Goal: Task Accomplishment & Management: Manage account settings

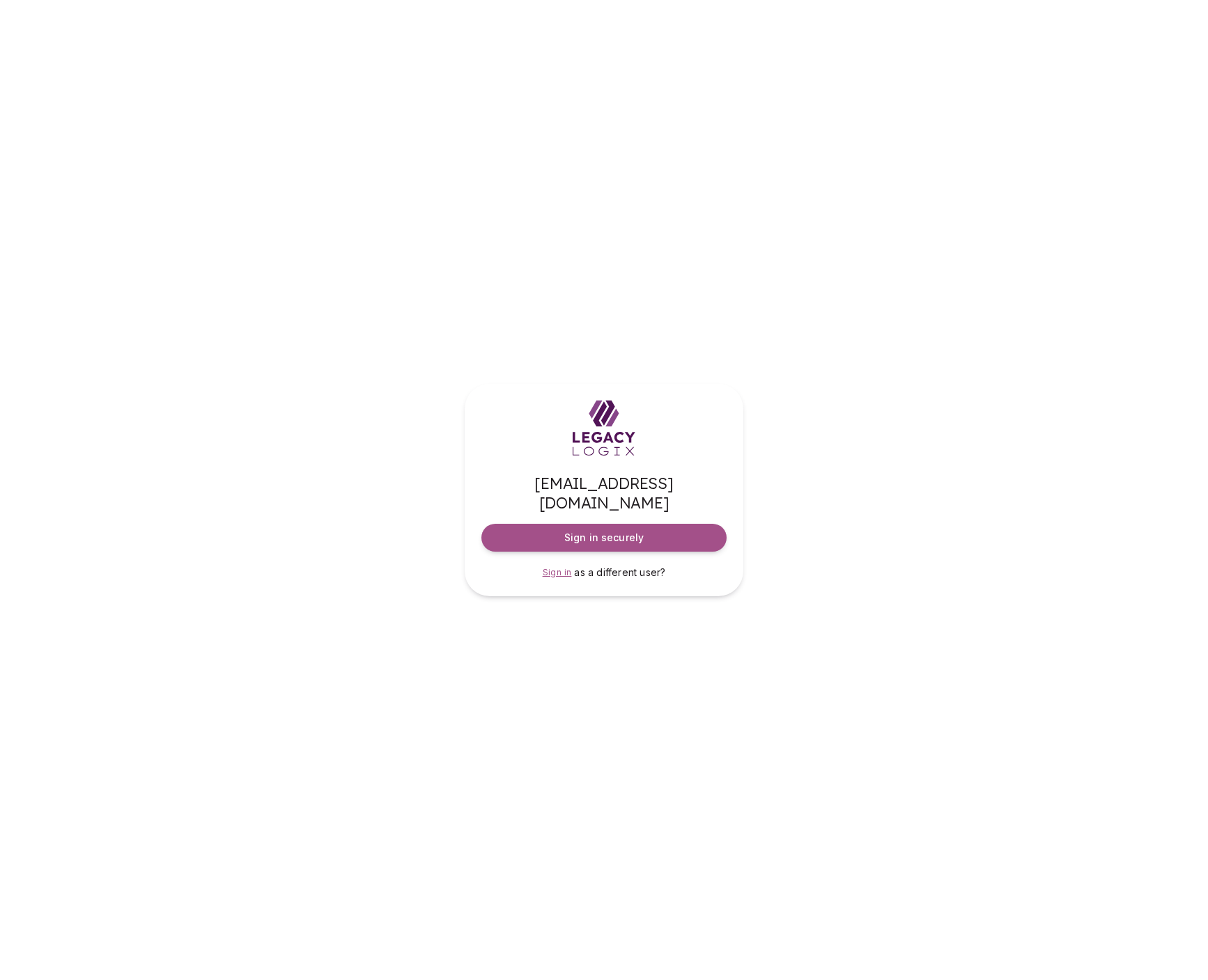
click at [559, 567] on span "Sign in" at bounding box center [557, 572] width 29 height 10
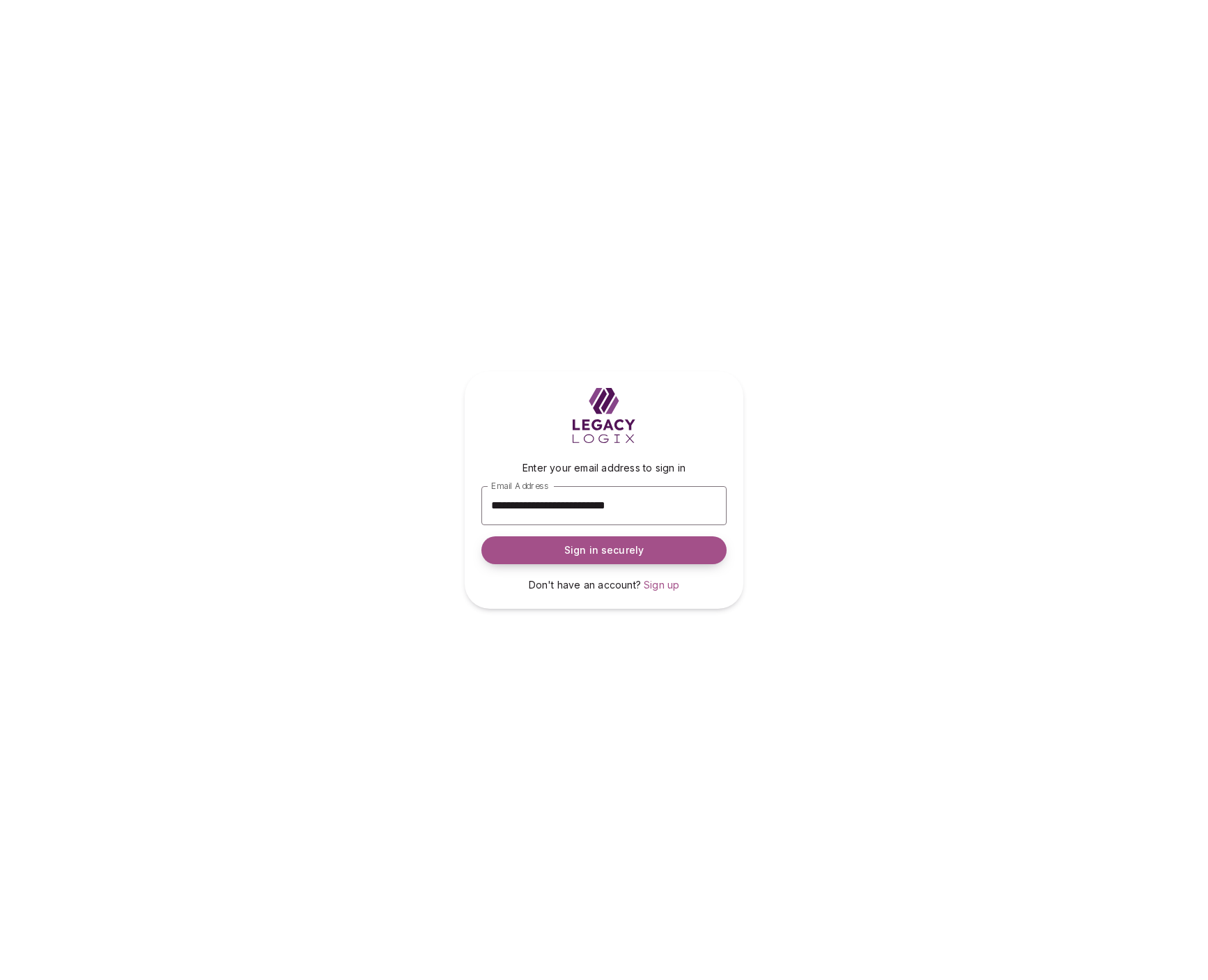
click at [616, 548] on span "Sign in securely" at bounding box center [604, 550] width 79 height 14
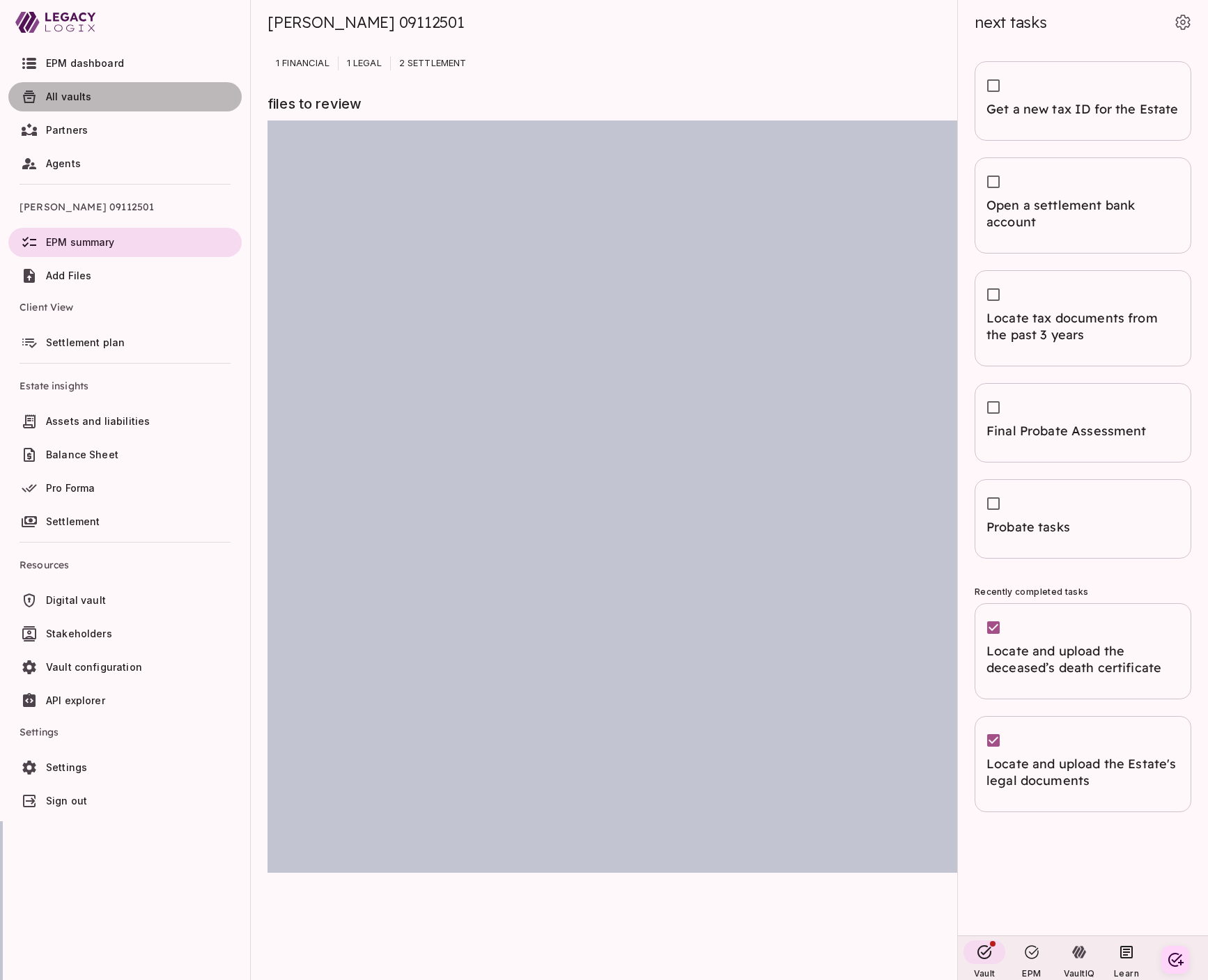
click at [74, 93] on span "All vaults" at bounding box center [68, 96] width 46 height 12
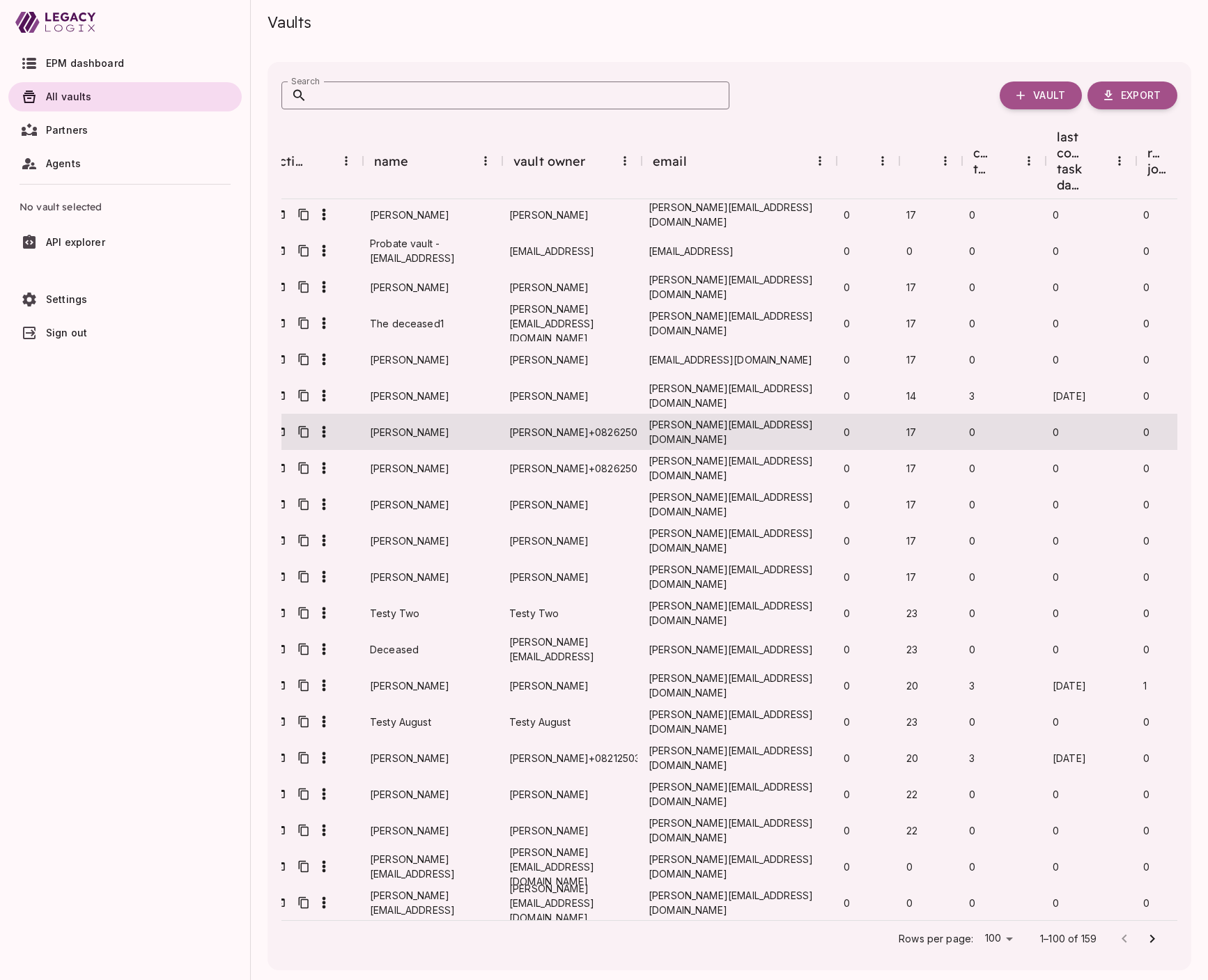
scroll to position [510, 23]
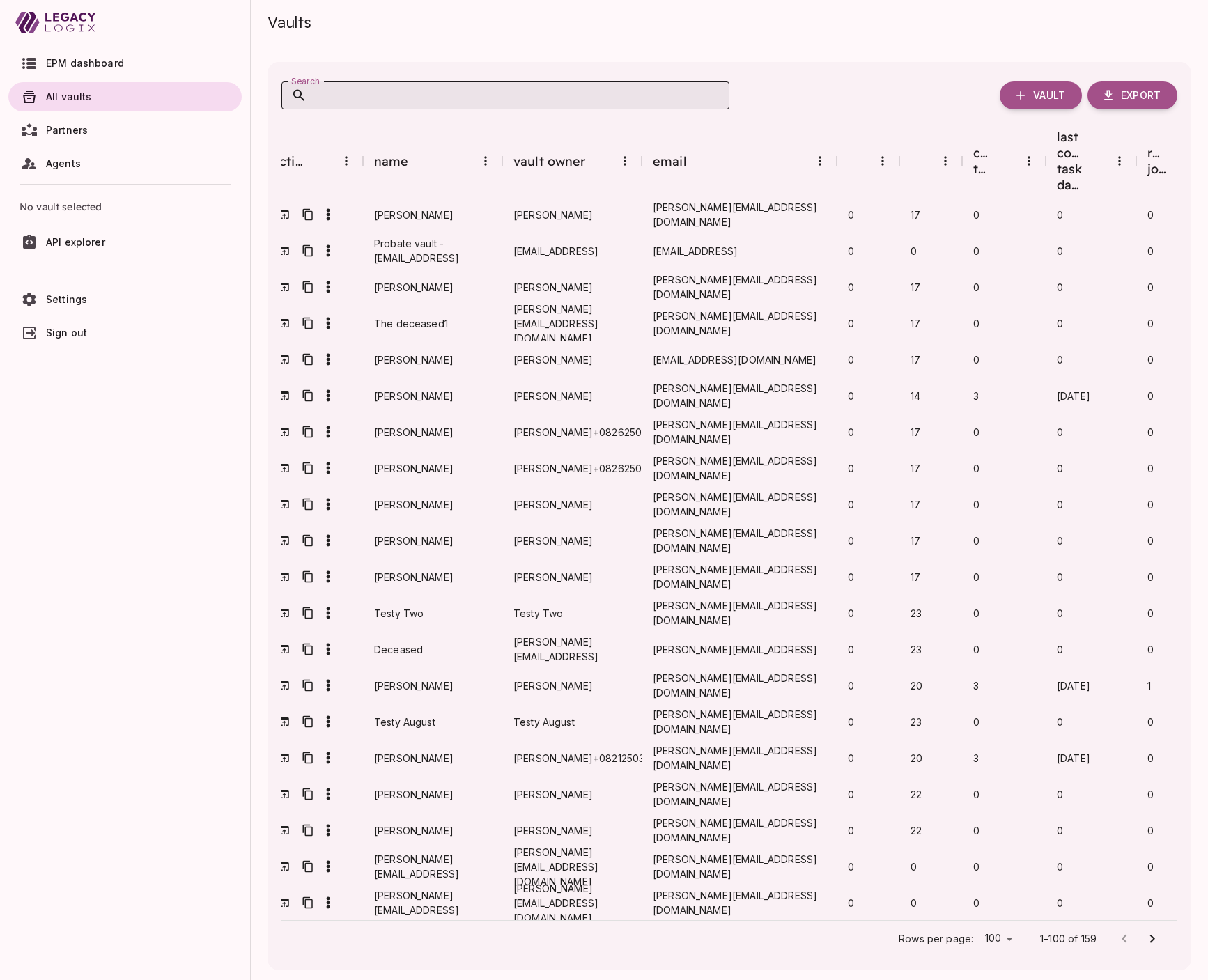
click at [429, 97] on input "Search" at bounding box center [518, 95] width 422 height 28
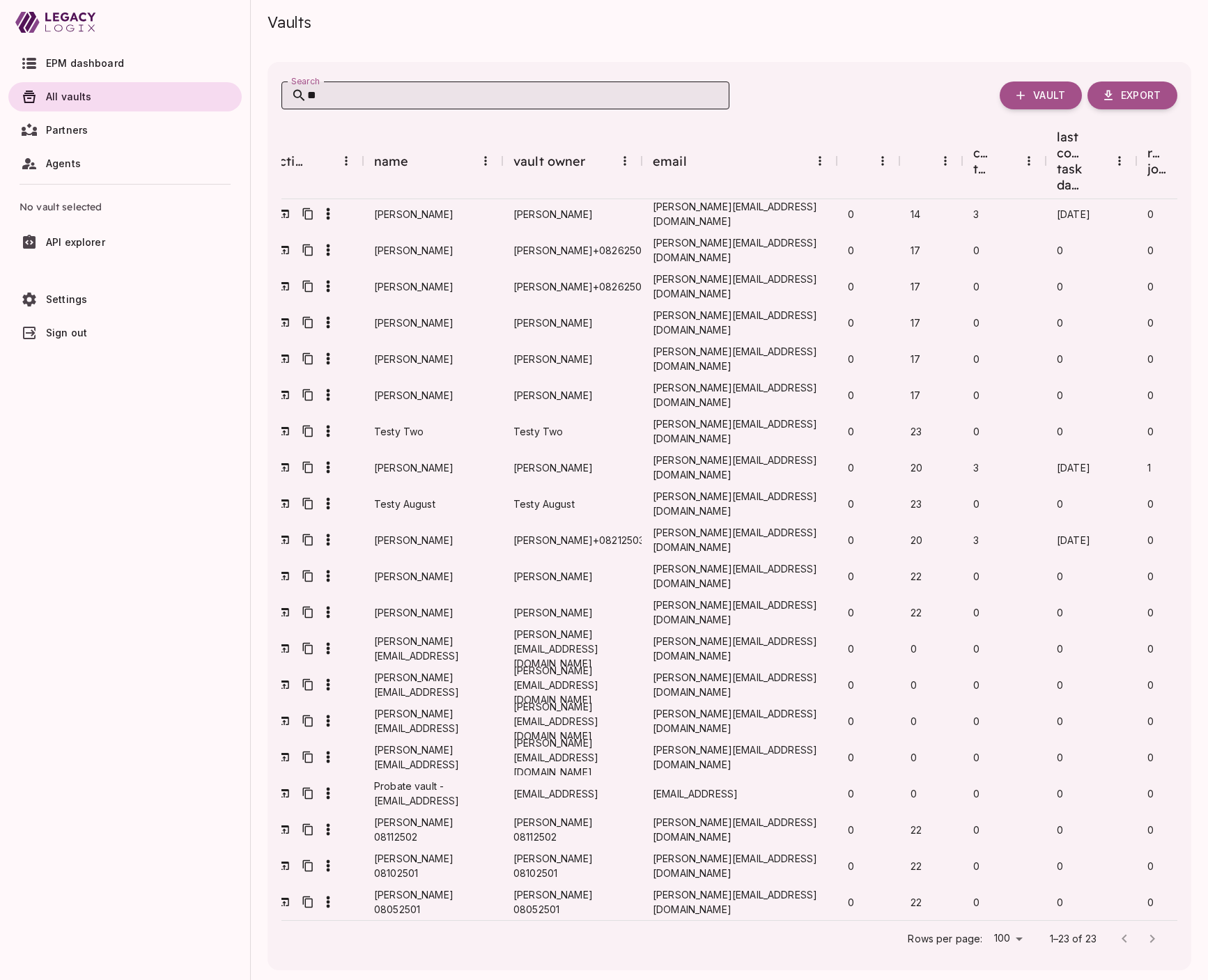
scroll to position [0, 23]
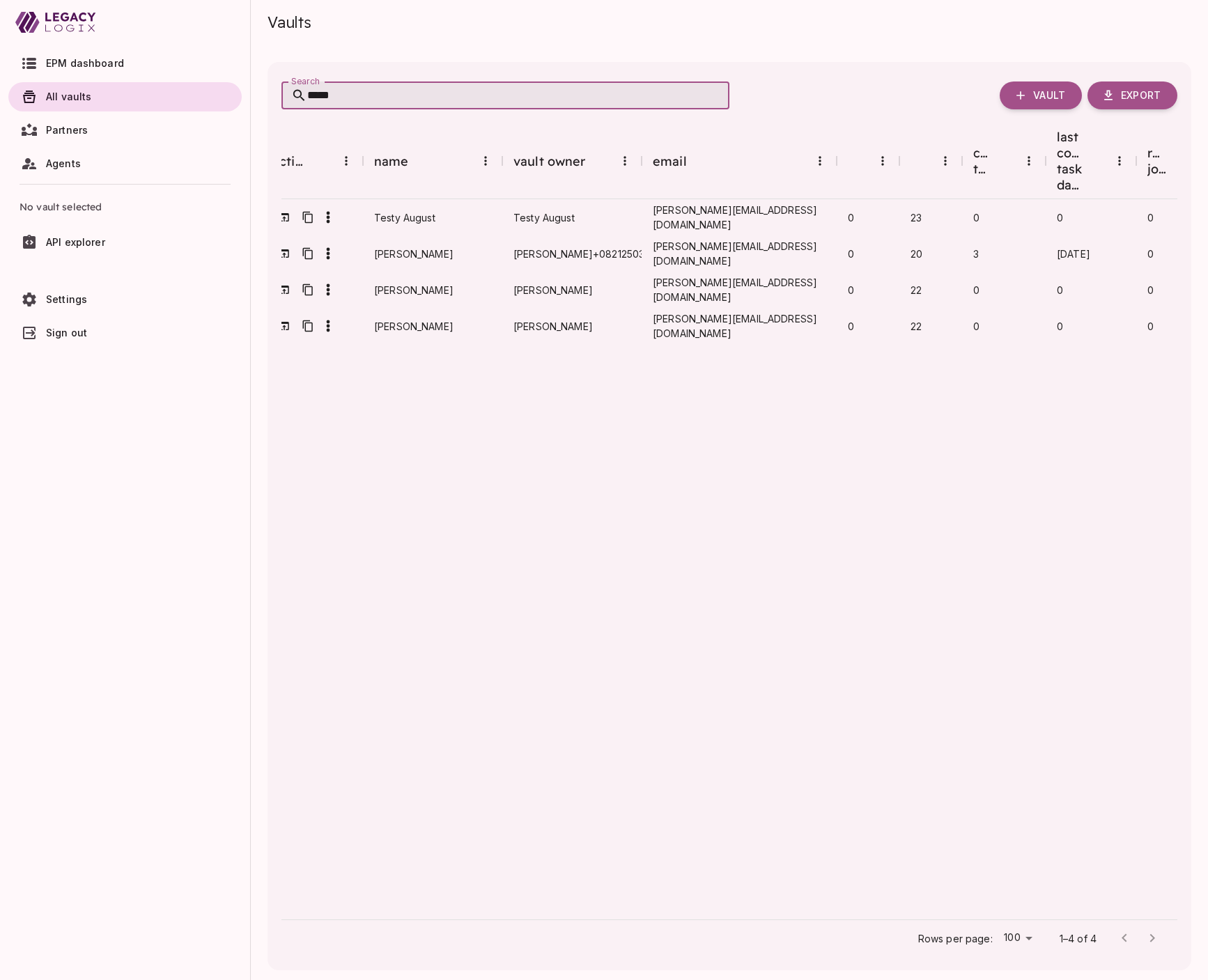
type input "******"
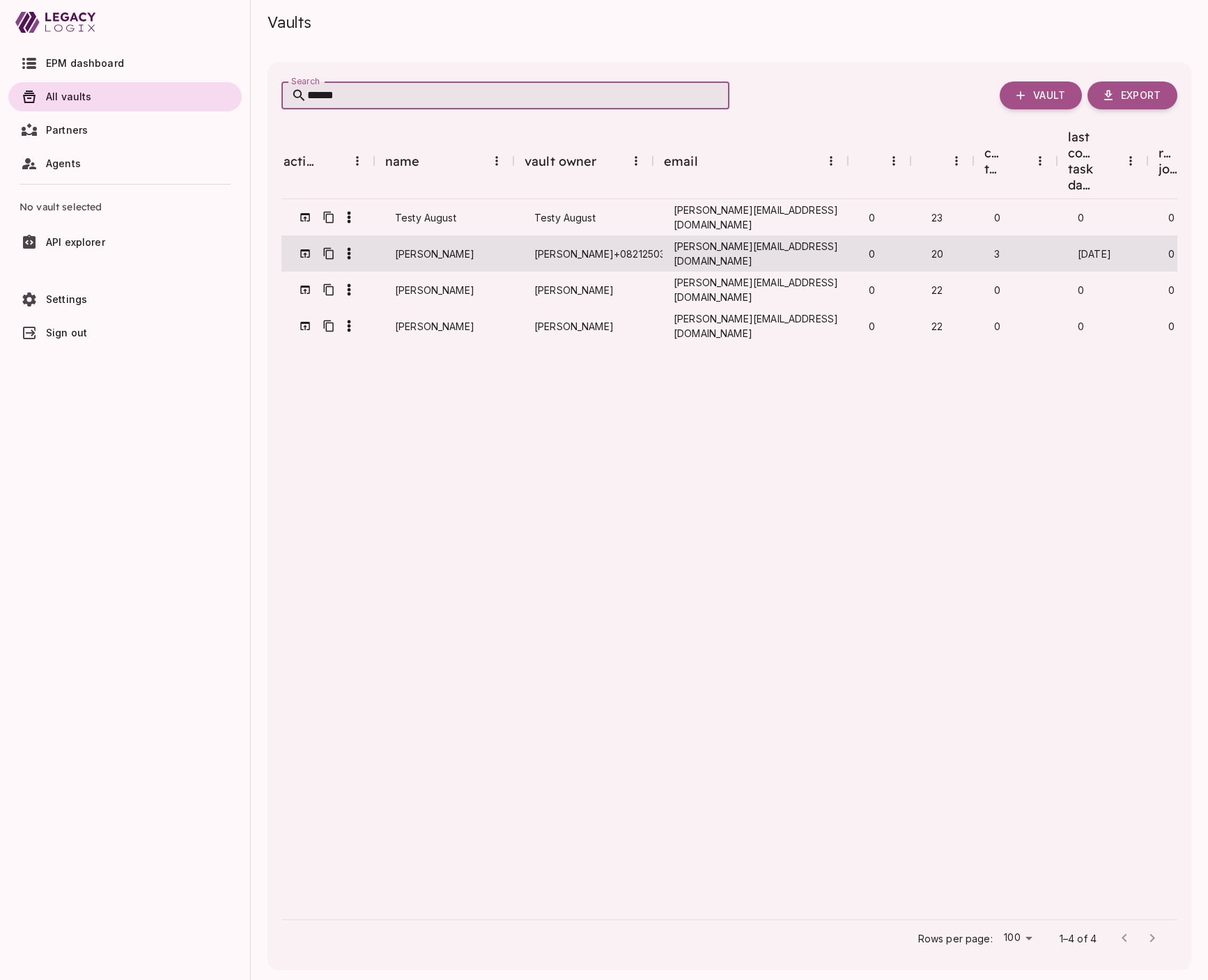
scroll to position [0, 0]
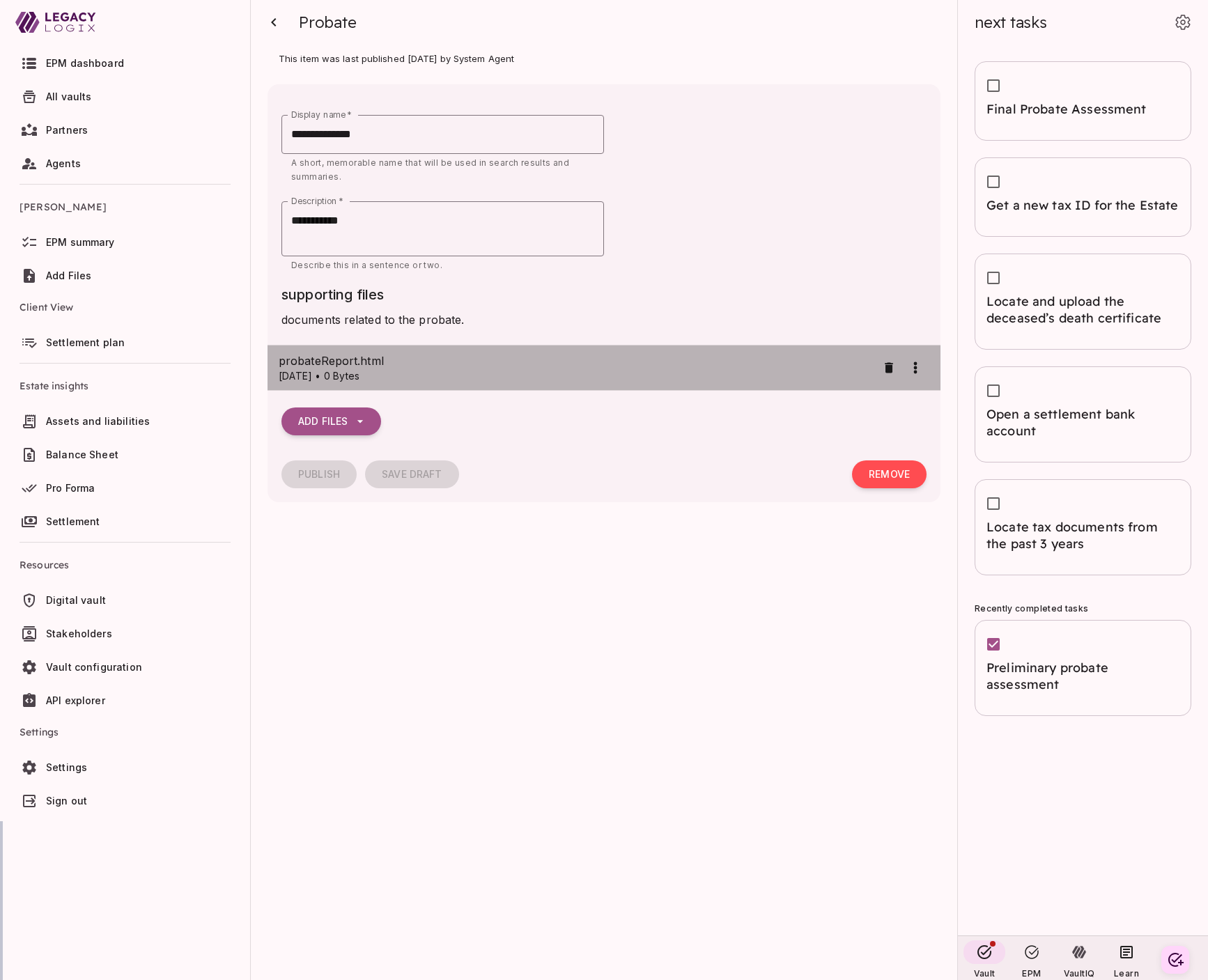
click at [498, 367] on span "probateReport.html" at bounding box center [578, 361] width 598 height 16
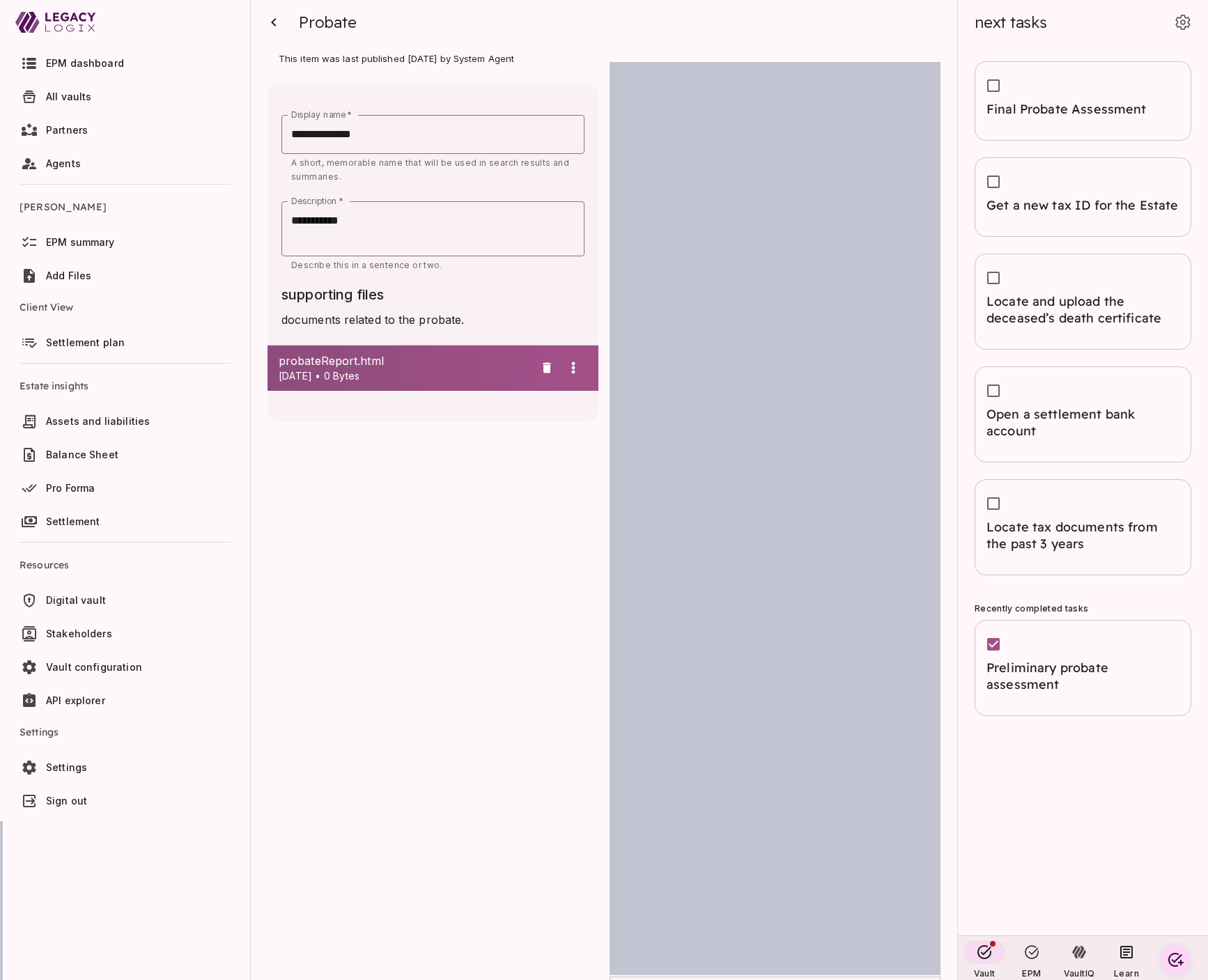
click at [742, 979] on icon "button" at bounding box center [741, 999] width 10 height 12
click at [272, 22] on icon "button" at bounding box center [273, 22] width 5 height 8
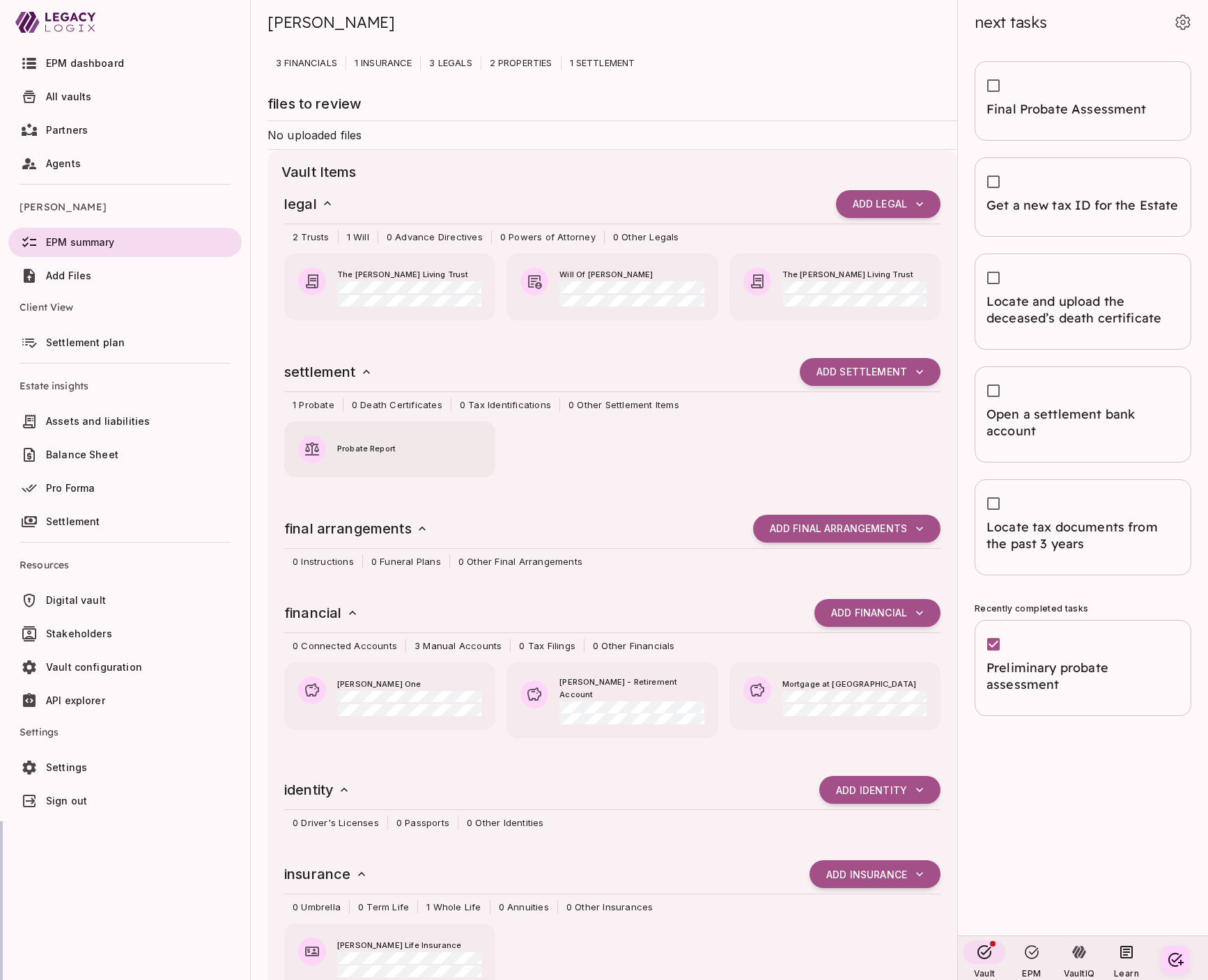
click at [404, 448] on span "Probate Report" at bounding box center [409, 449] width 144 height 13
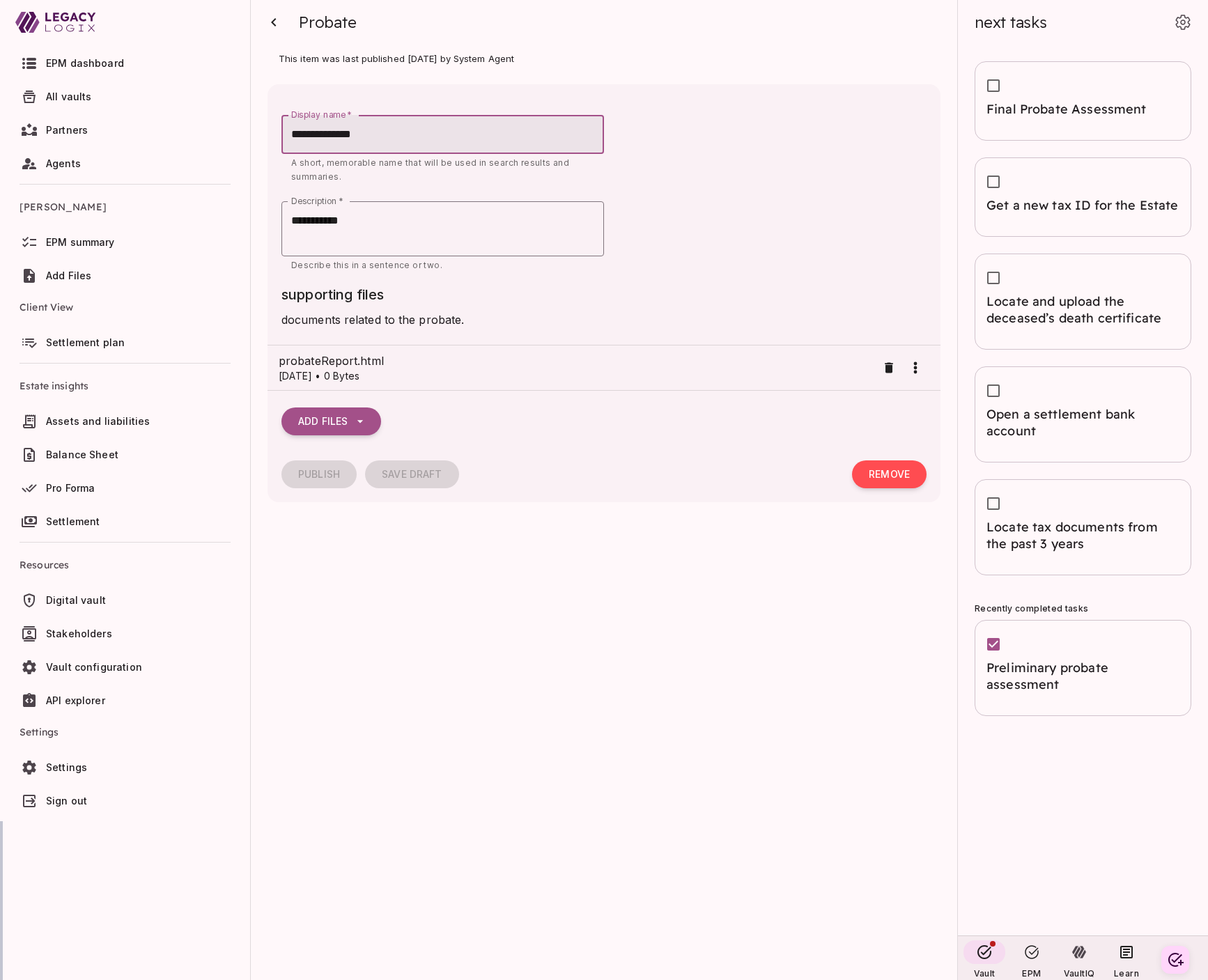
click at [388, 371] on p "[DATE] • 0 Bytes" at bounding box center [578, 376] width 598 height 14
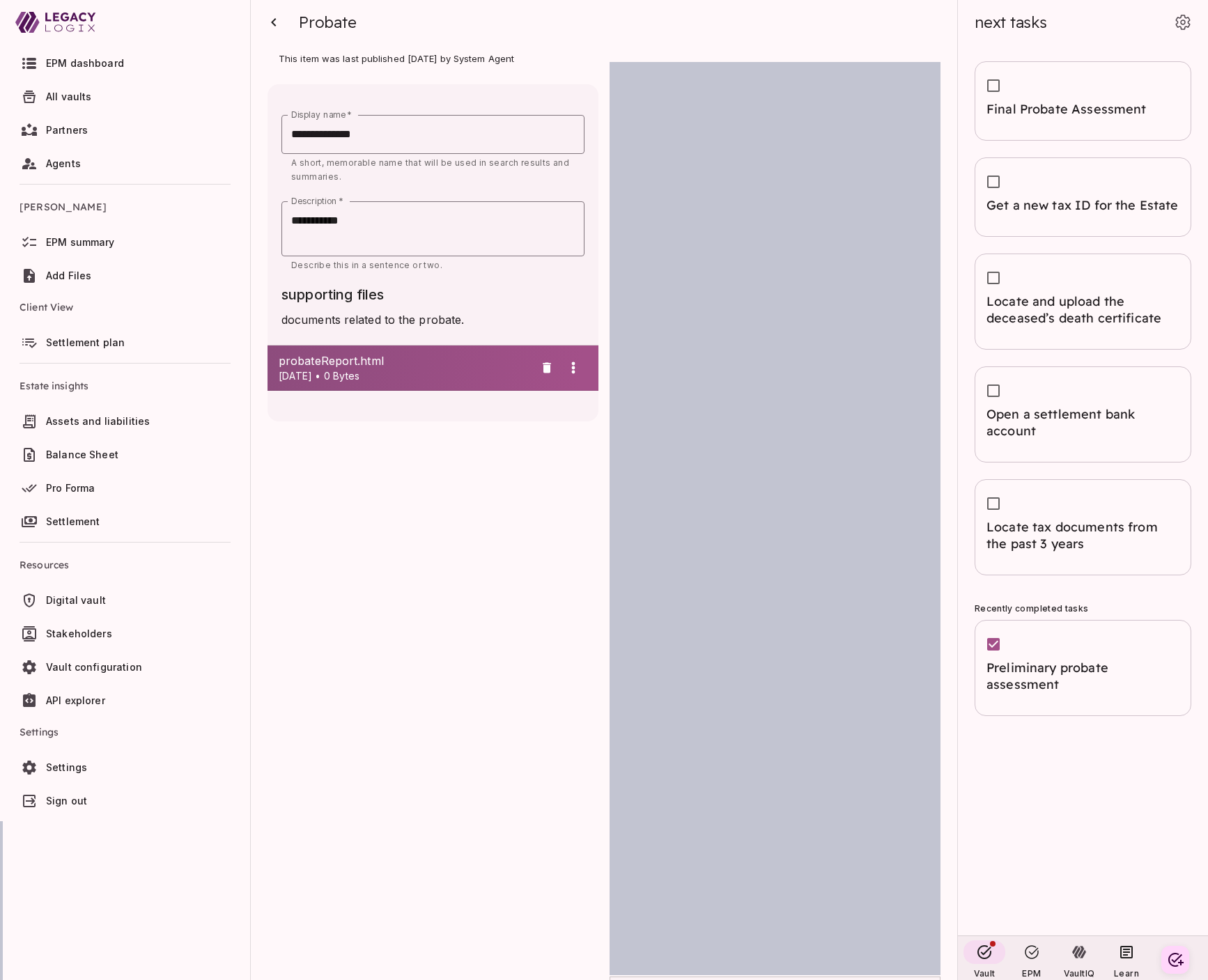
scroll to position [2, 0]
click at [272, 23] on icon "button" at bounding box center [273, 22] width 5 height 8
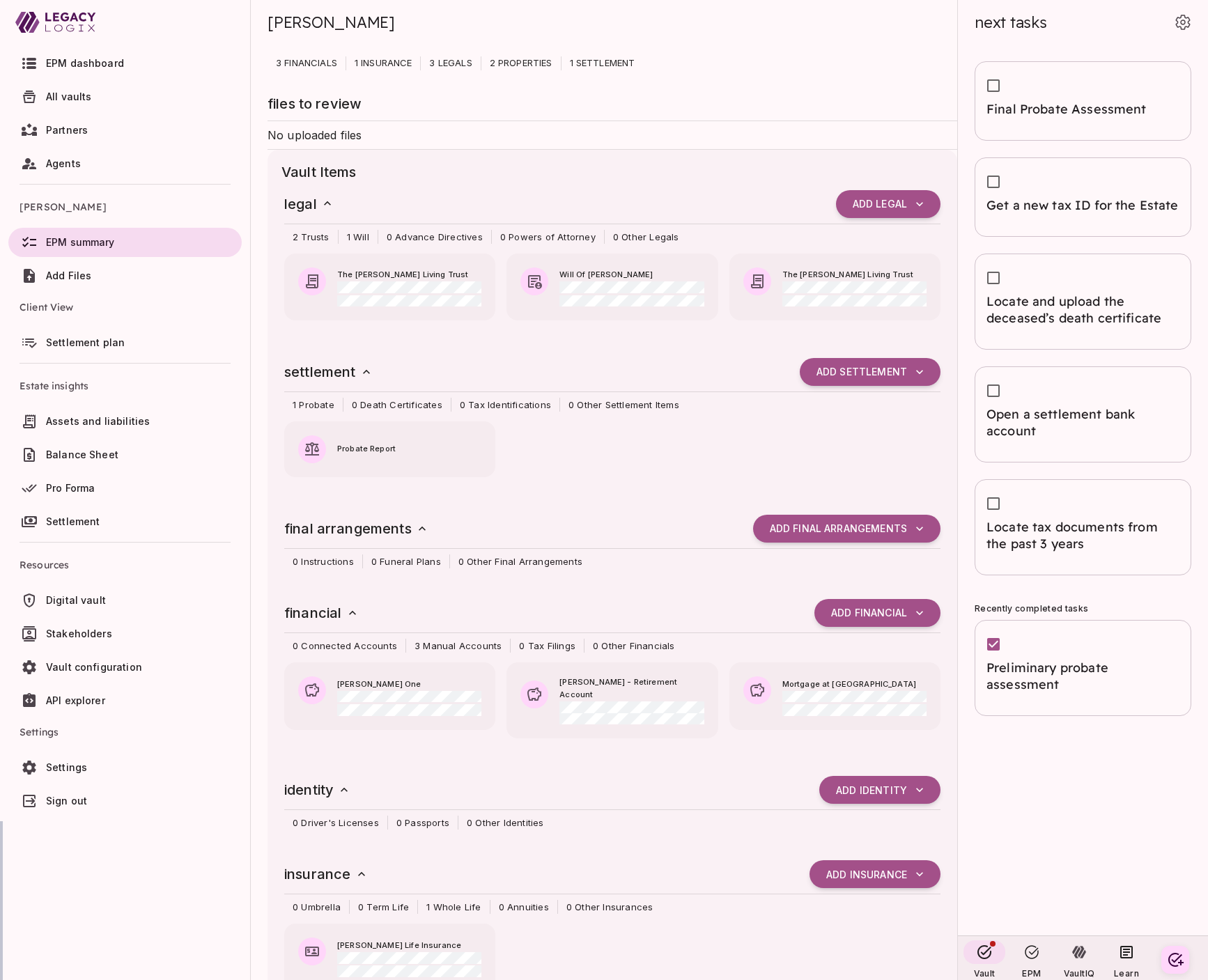
click at [151, 277] on span "Add Files" at bounding box center [140, 275] width 191 height 14
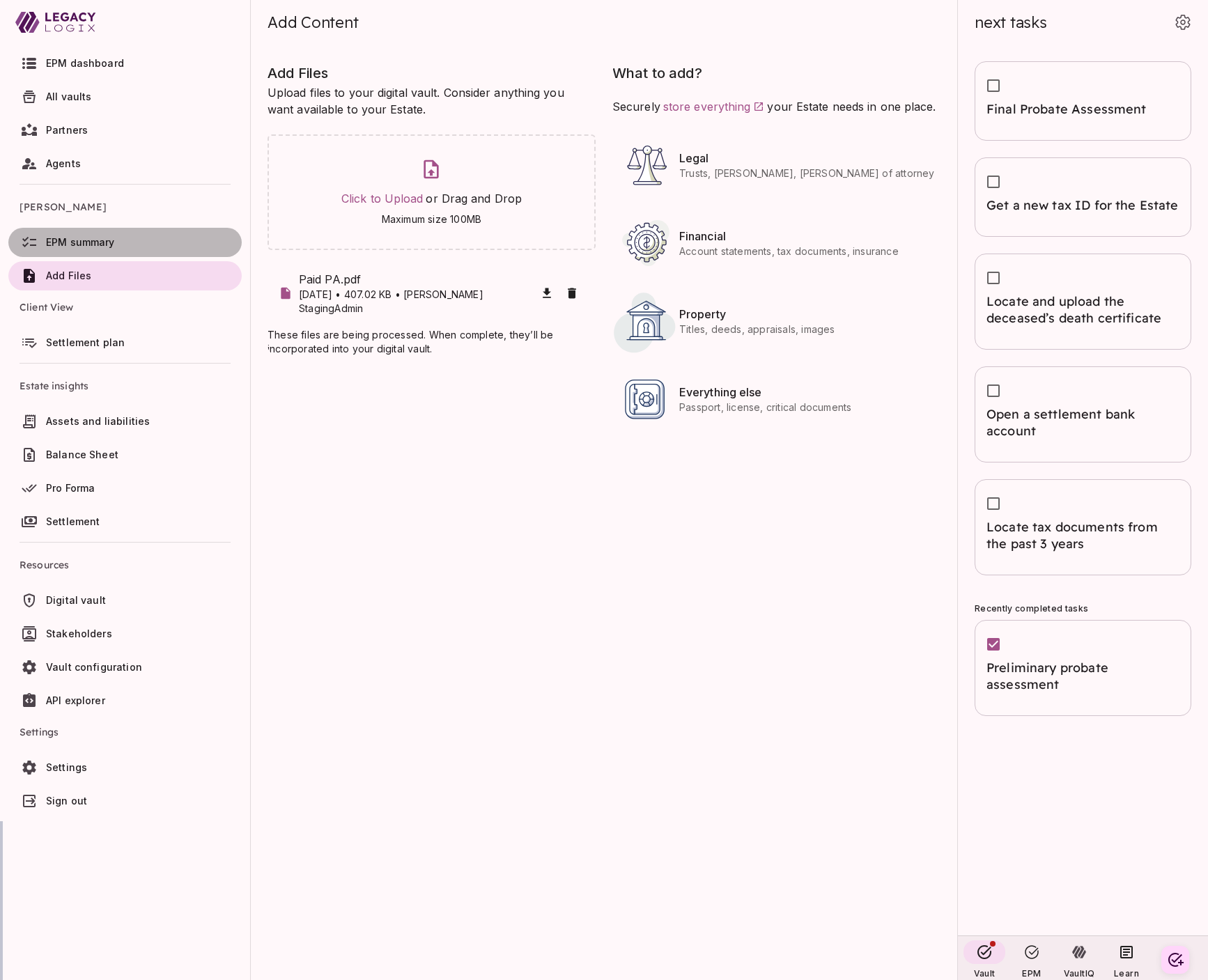
click at [119, 238] on span "EPM summary" at bounding box center [140, 242] width 191 height 14
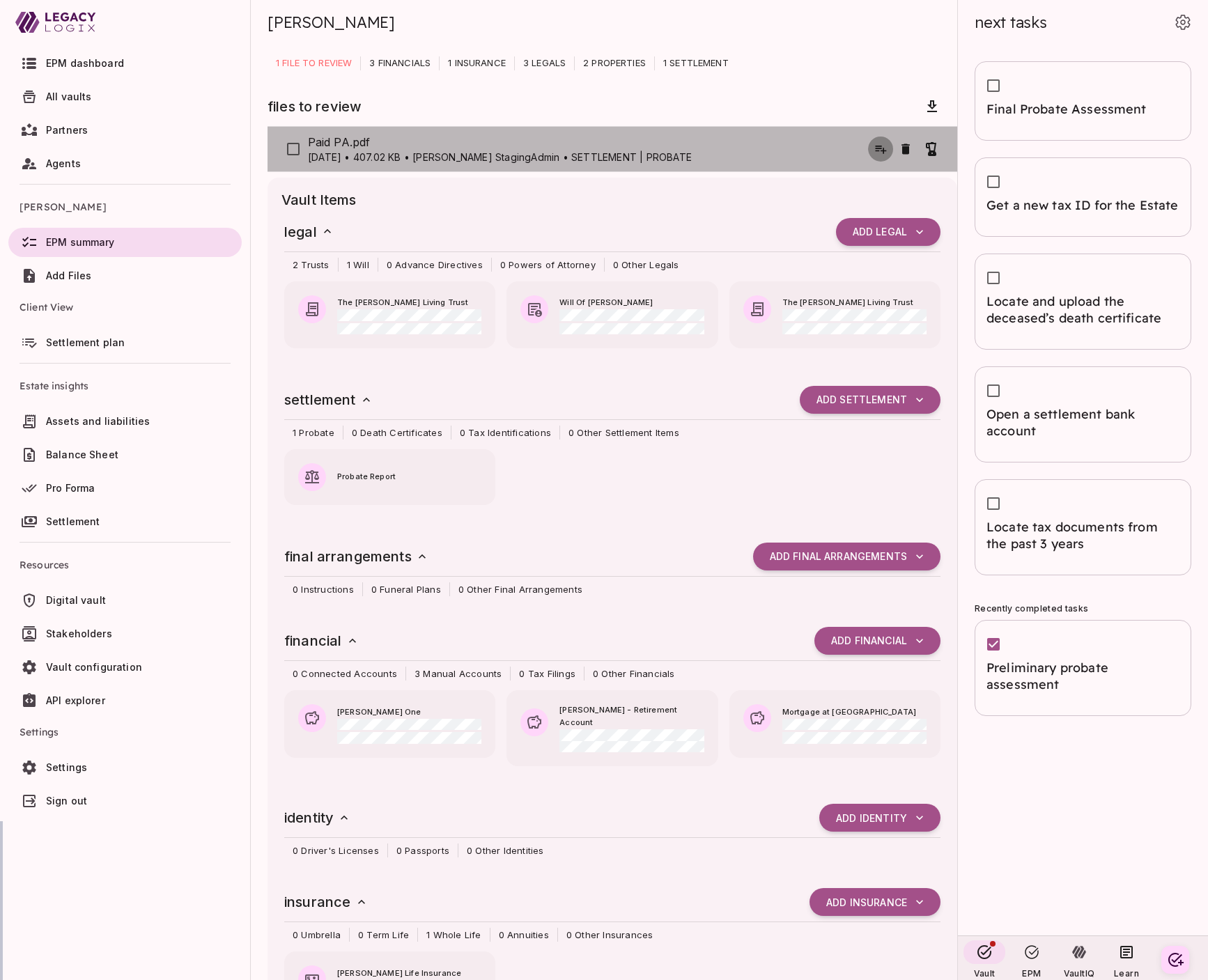
click at [879, 146] on icon "button" at bounding box center [882, 150] width 11 height 8
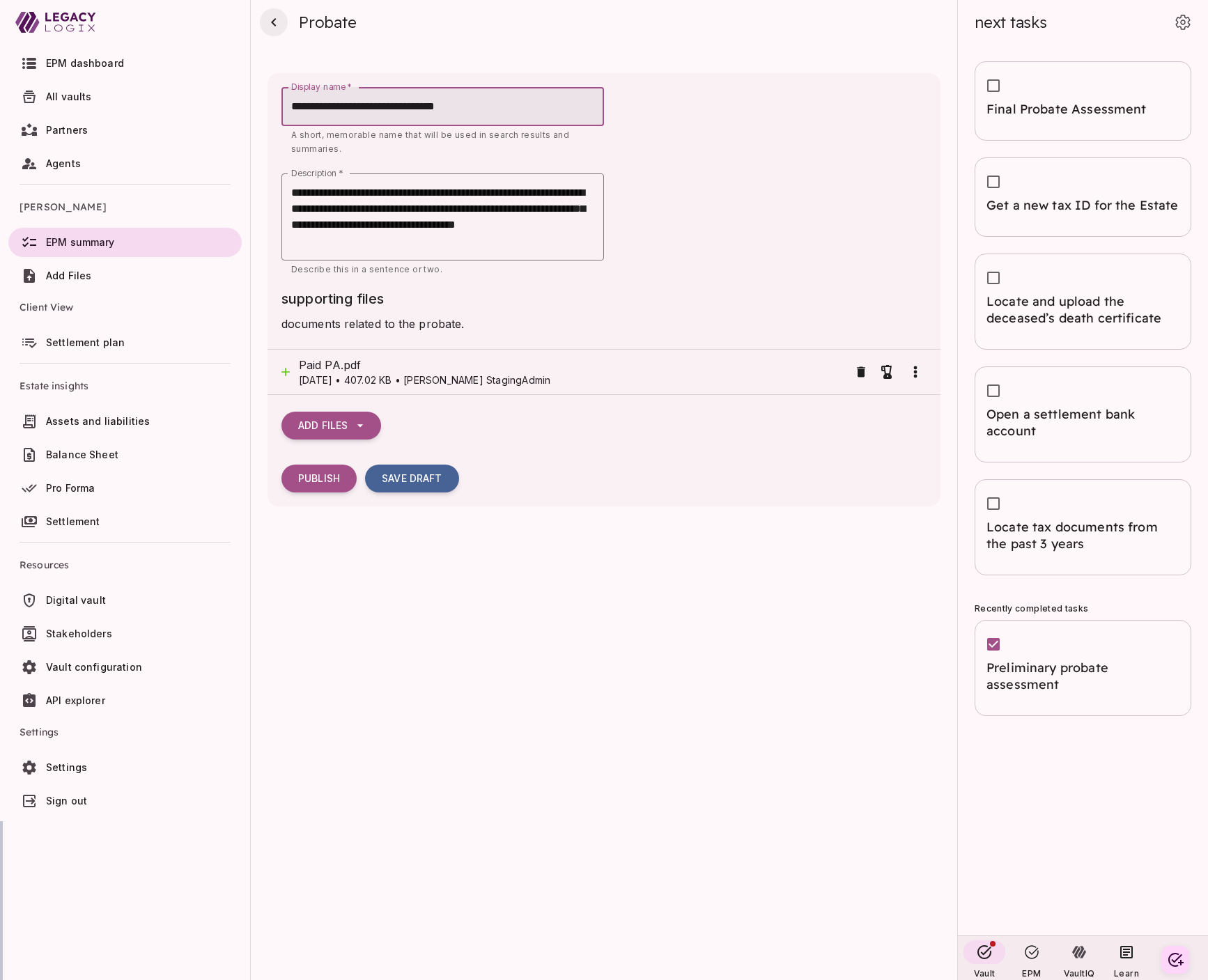
click at [276, 26] on icon "button" at bounding box center [274, 22] width 16 height 16
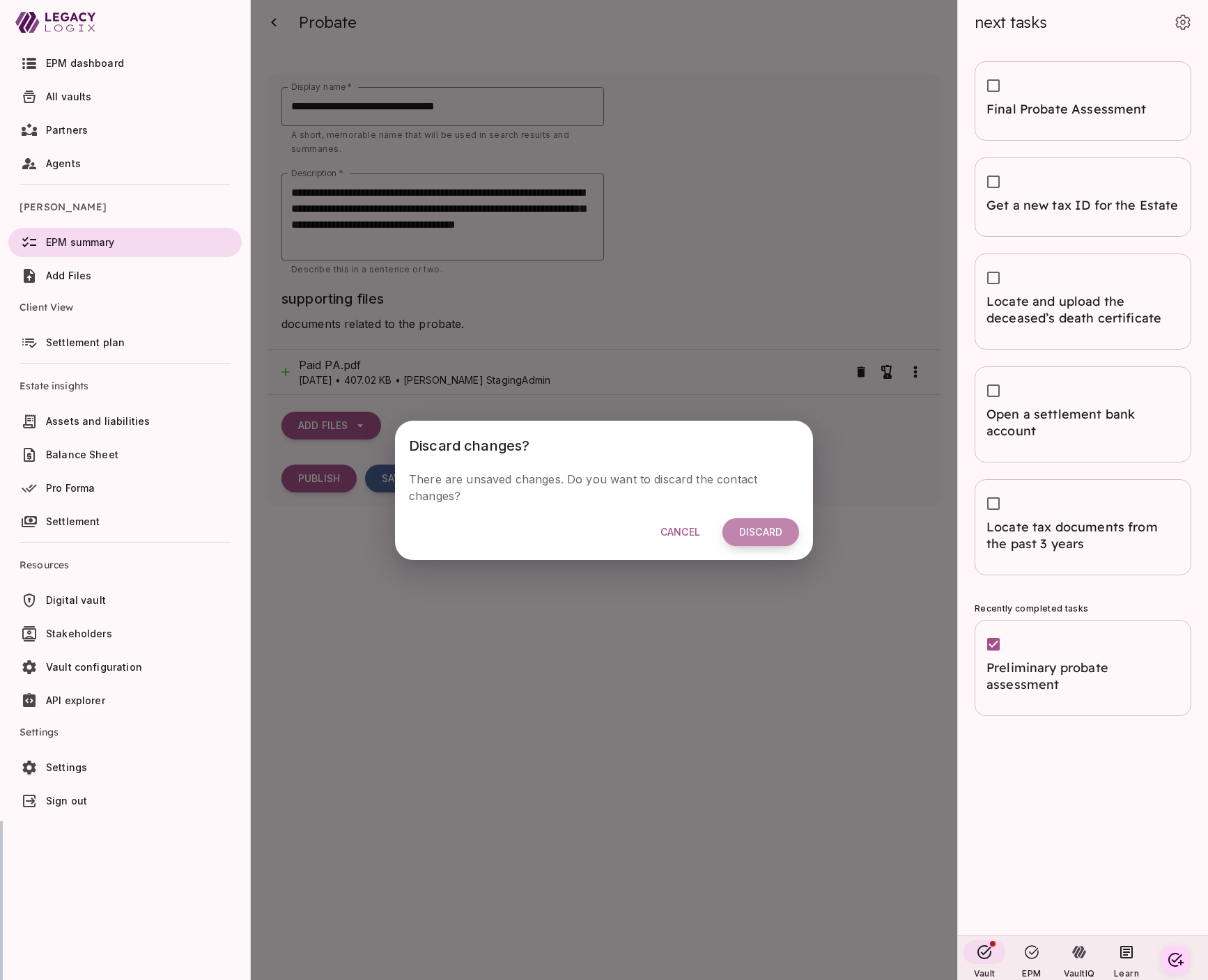
click at [759, 530] on span "Discard" at bounding box center [760, 532] width 43 height 13
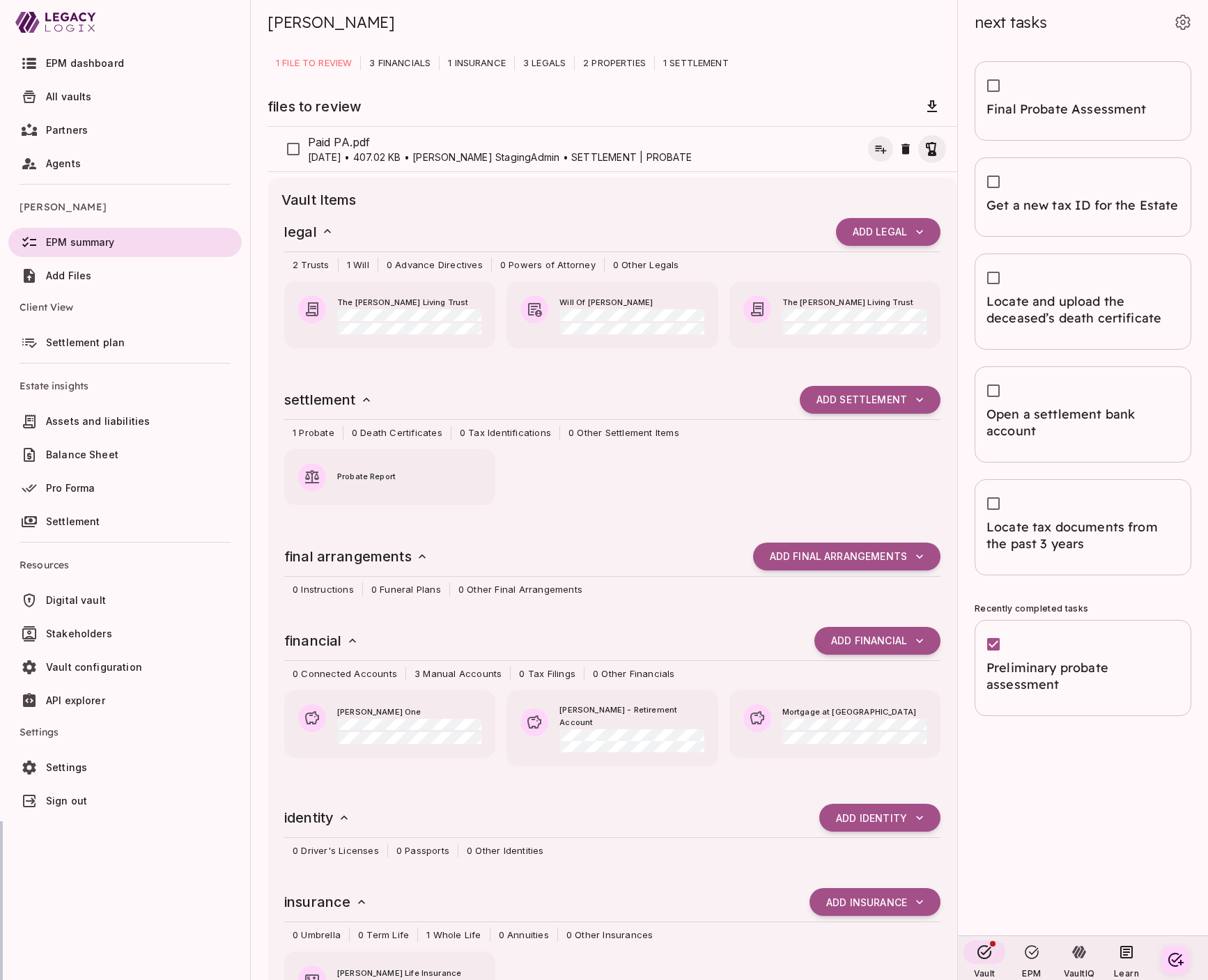
click at [933, 150] on icon "button" at bounding box center [932, 149] width 16 height 16
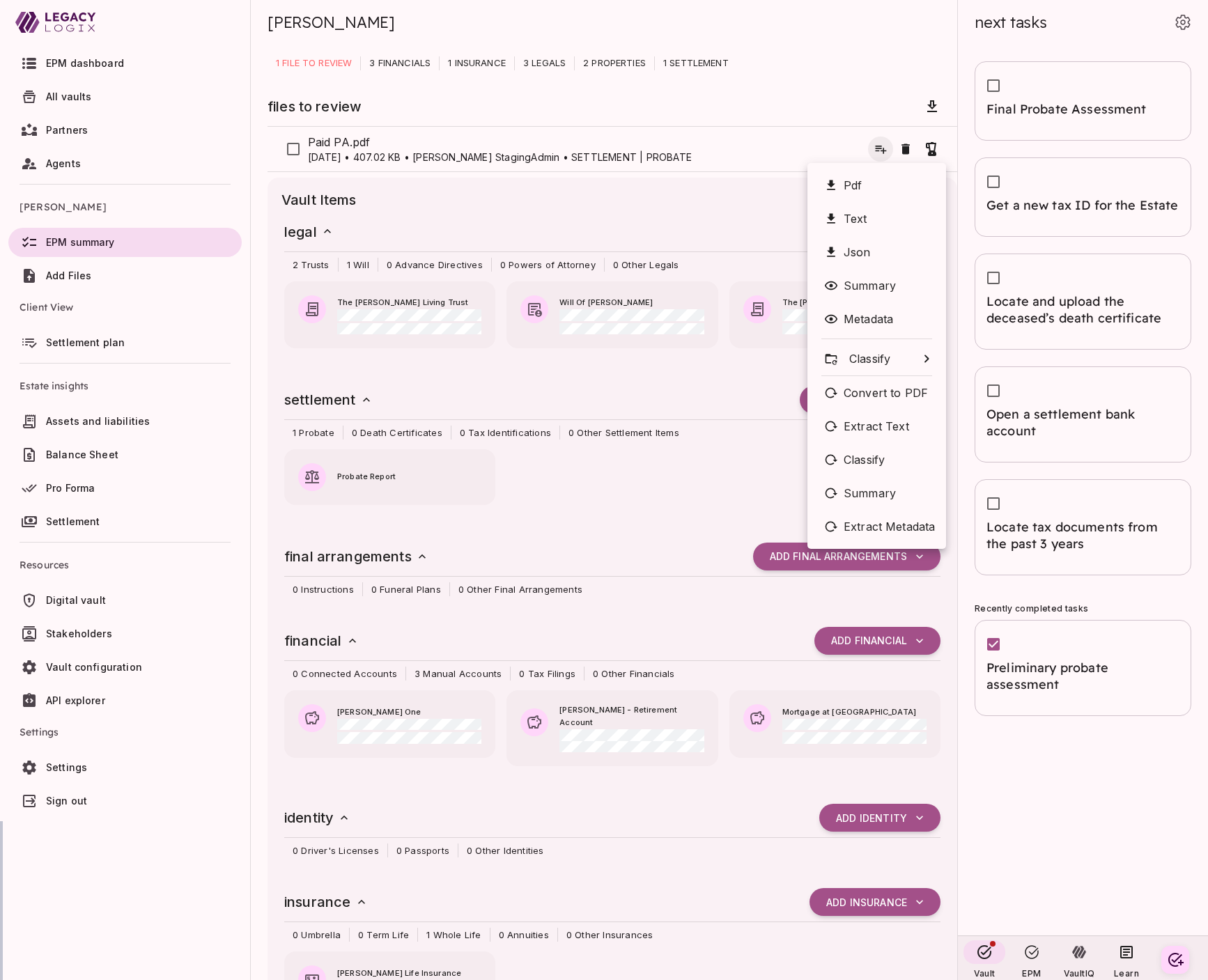
click at [853, 250] on li "Json" at bounding box center [877, 252] width 139 height 34
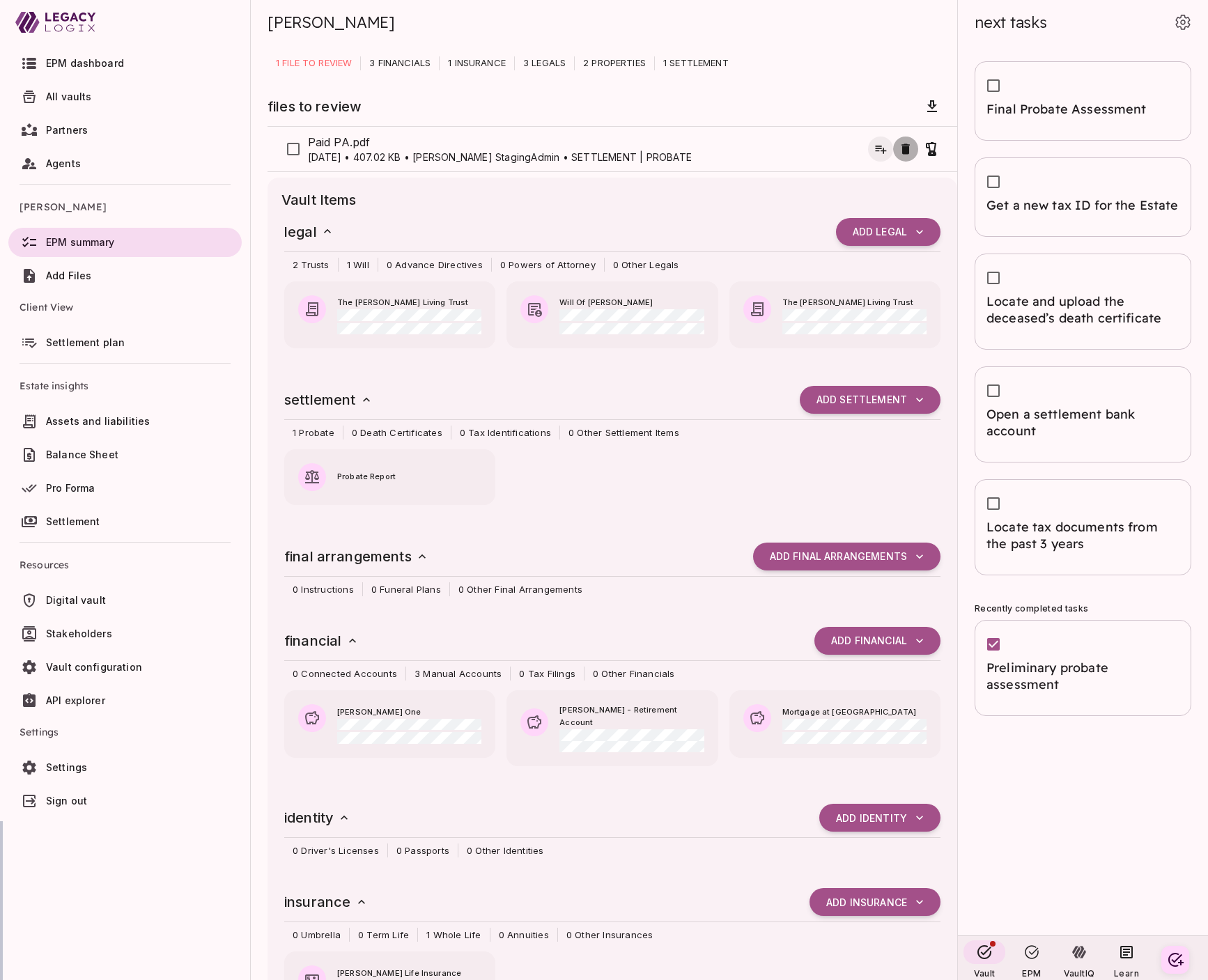
click at [908, 149] on icon "button" at bounding box center [905, 148] width 8 height 10
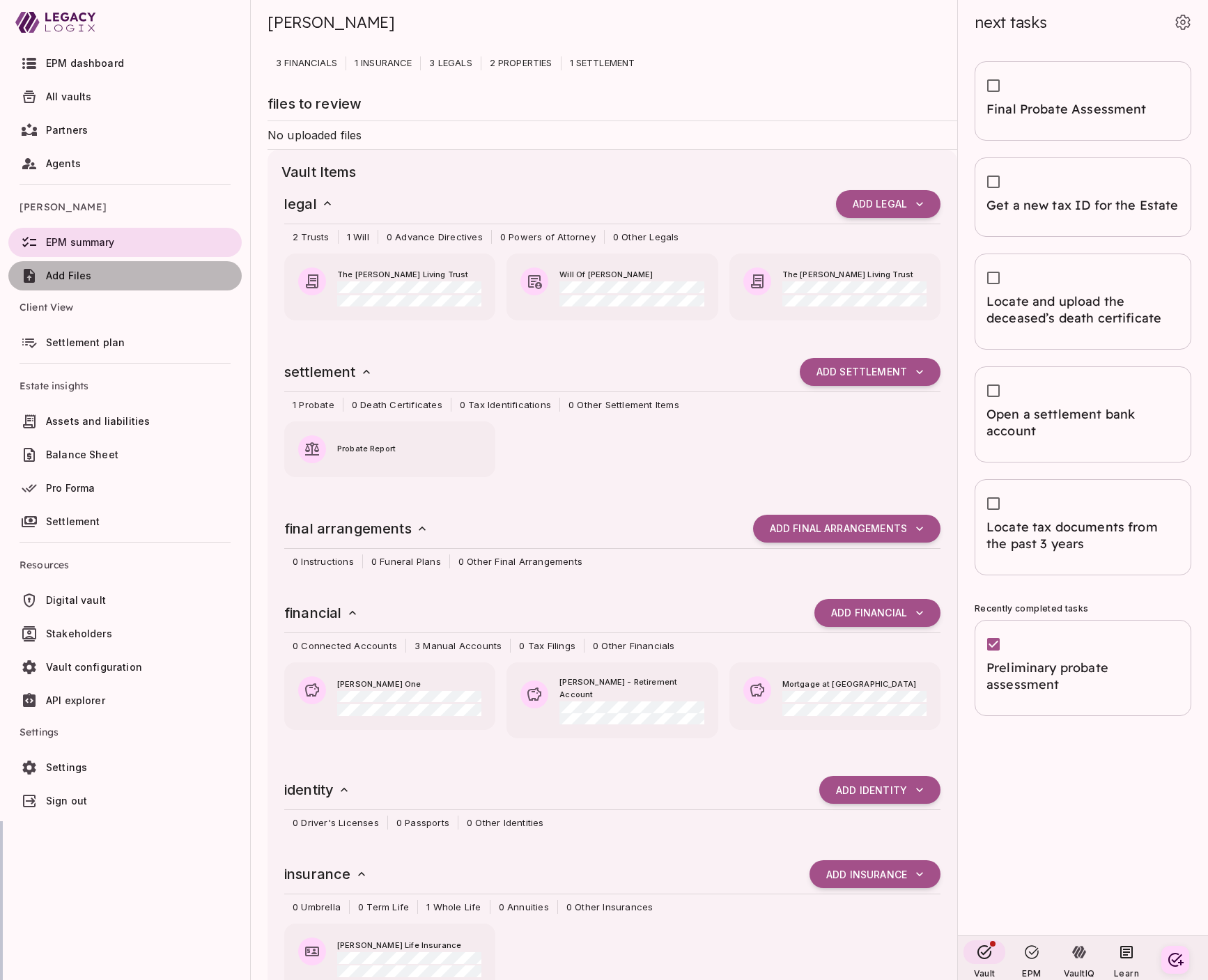
click at [77, 273] on span "Add Files" at bounding box center [68, 275] width 46 height 12
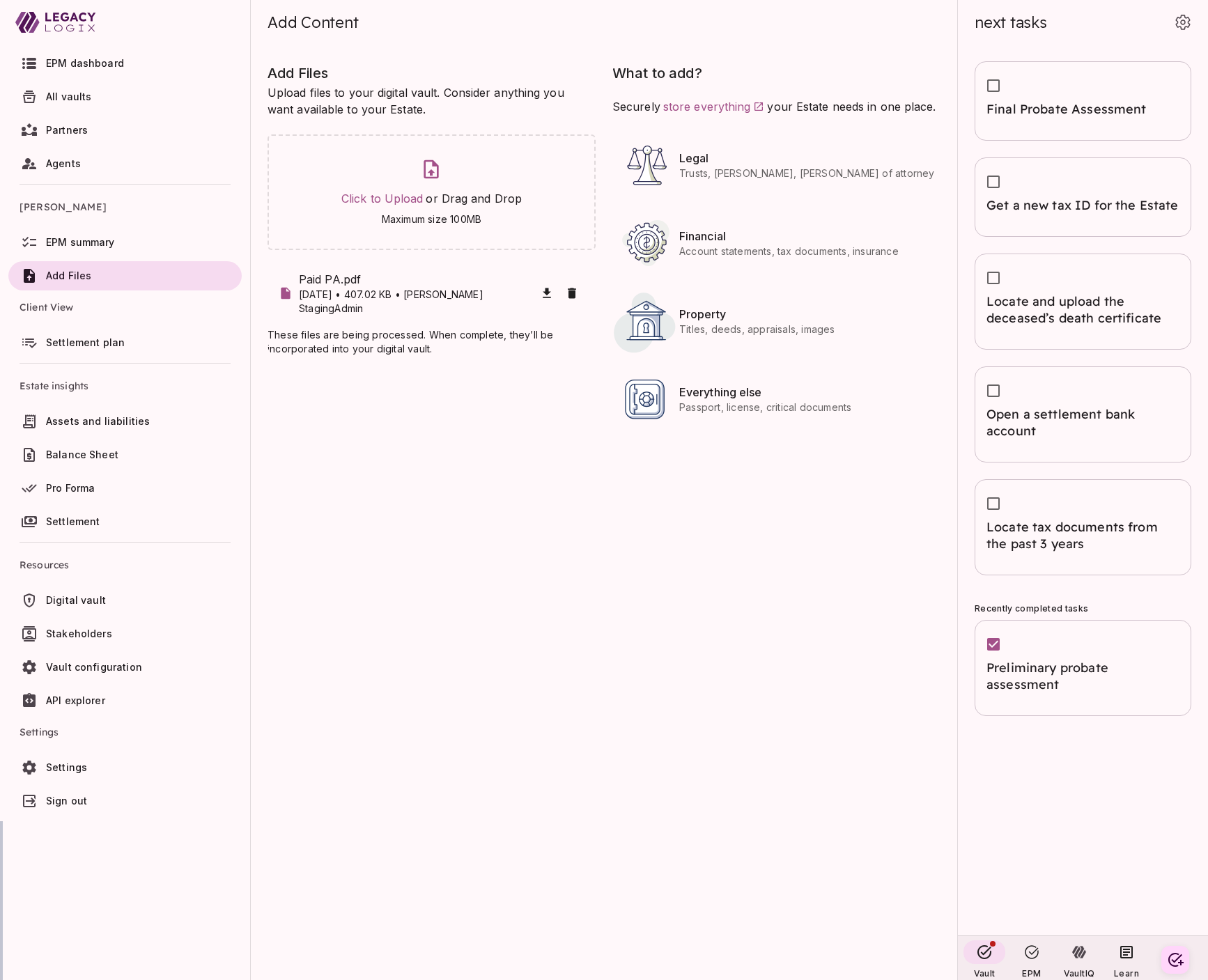
click at [126, 243] on span "EPM summary" at bounding box center [140, 242] width 191 height 14
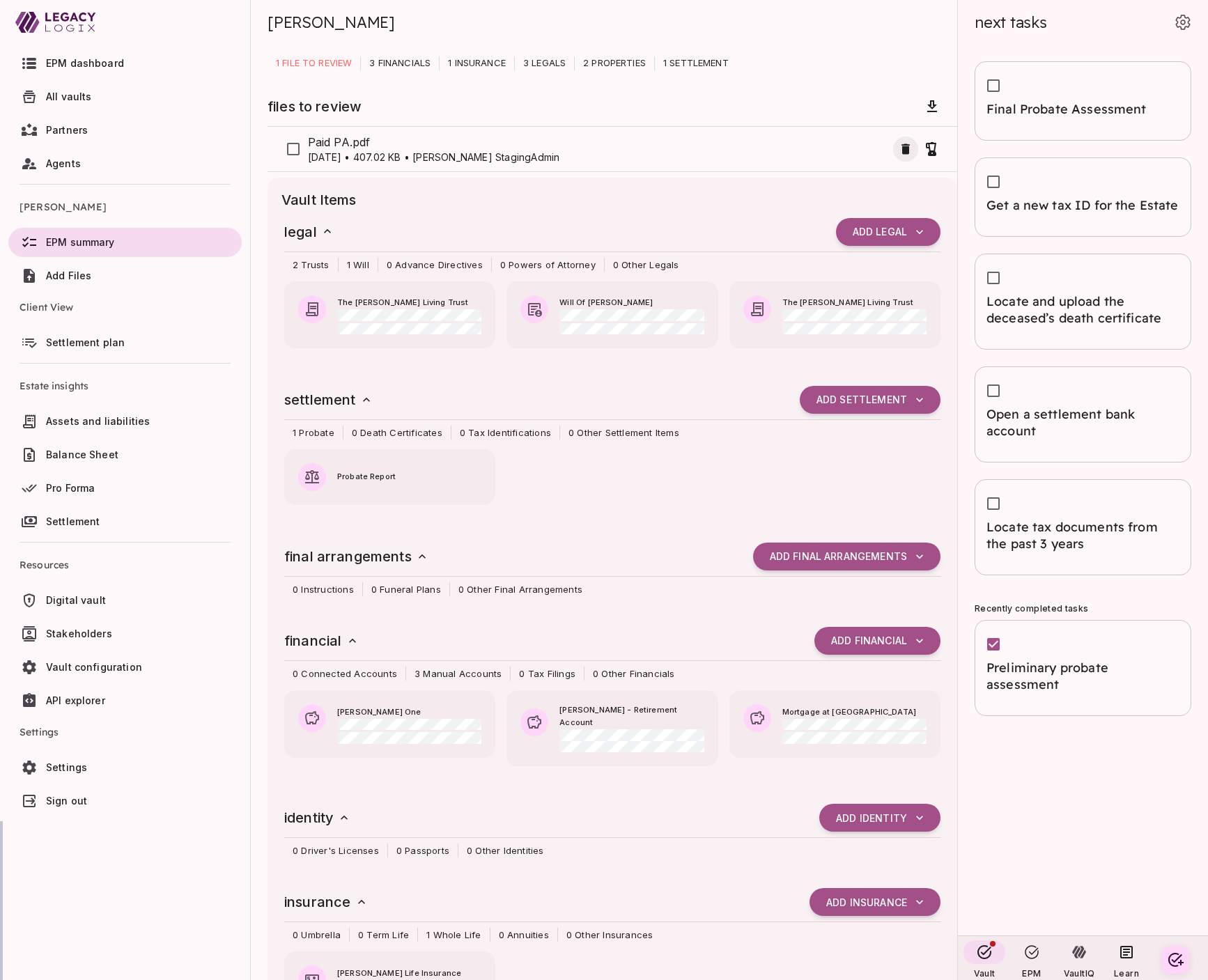
click at [903, 149] on icon "button" at bounding box center [905, 148] width 8 height 10
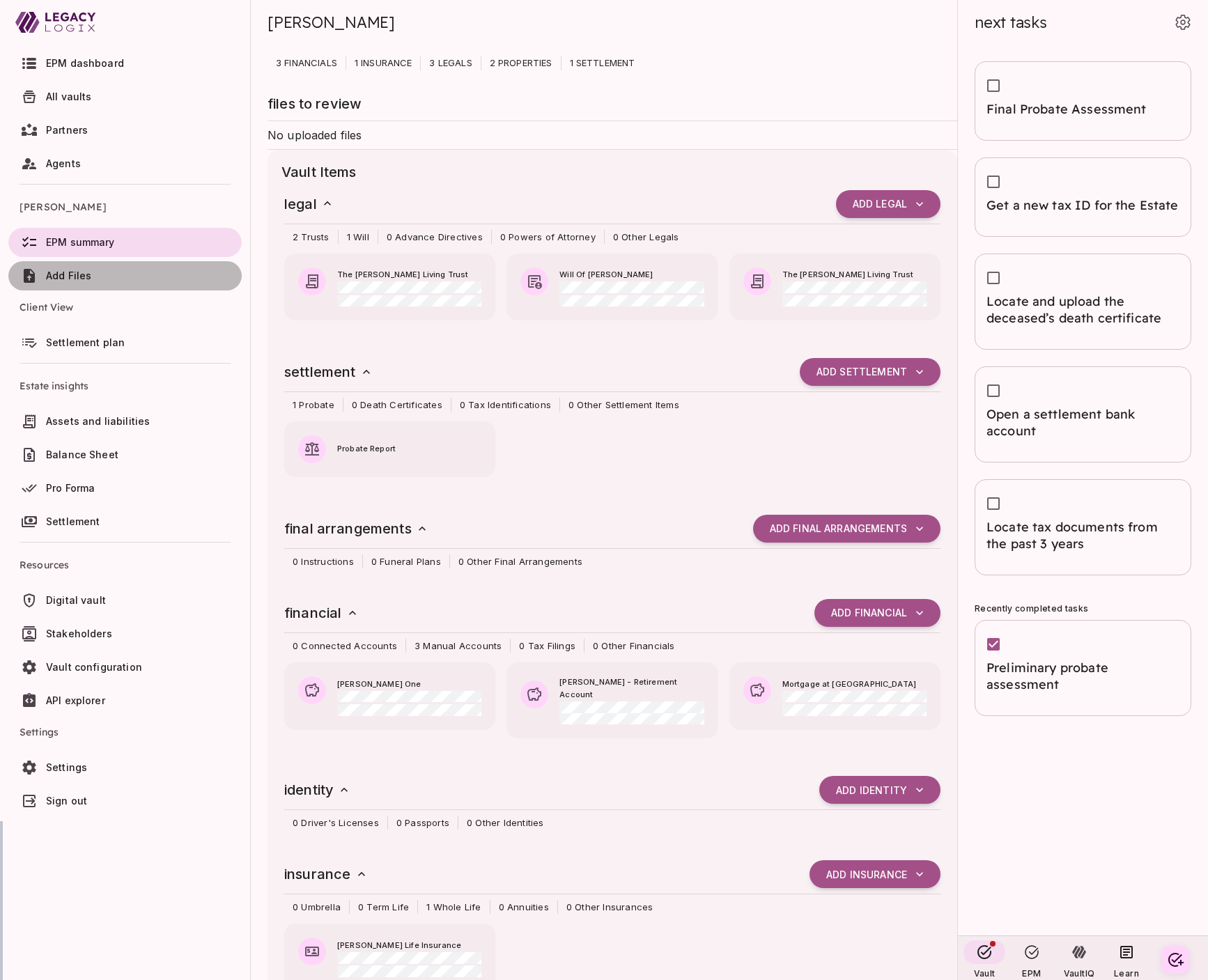
click at [91, 279] on span "Add Files" at bounding box center [140, 275] width 191 height 14
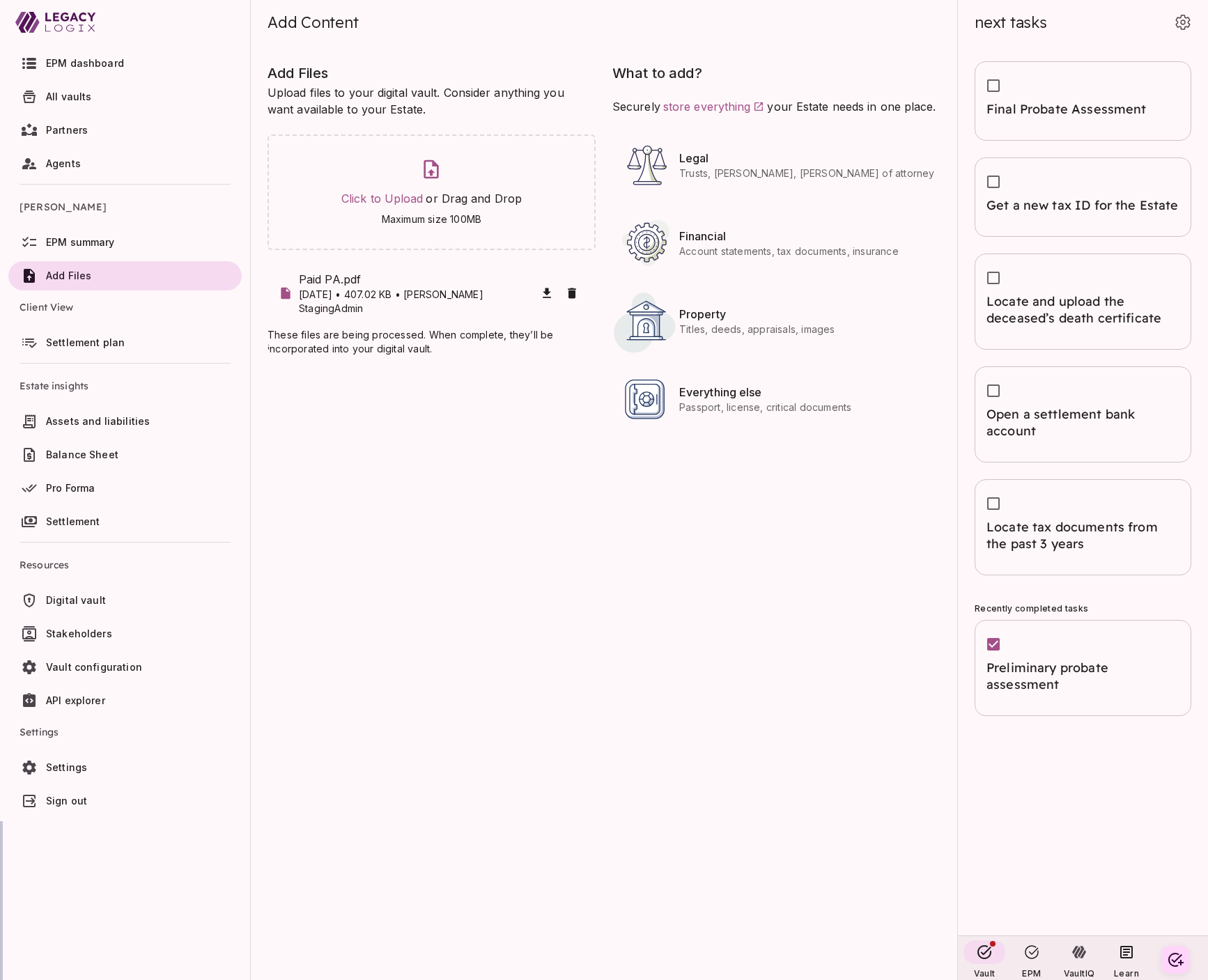
click at [131, 239] on span "EPM summary" at bounding box center [140, 242] width 191 height 14
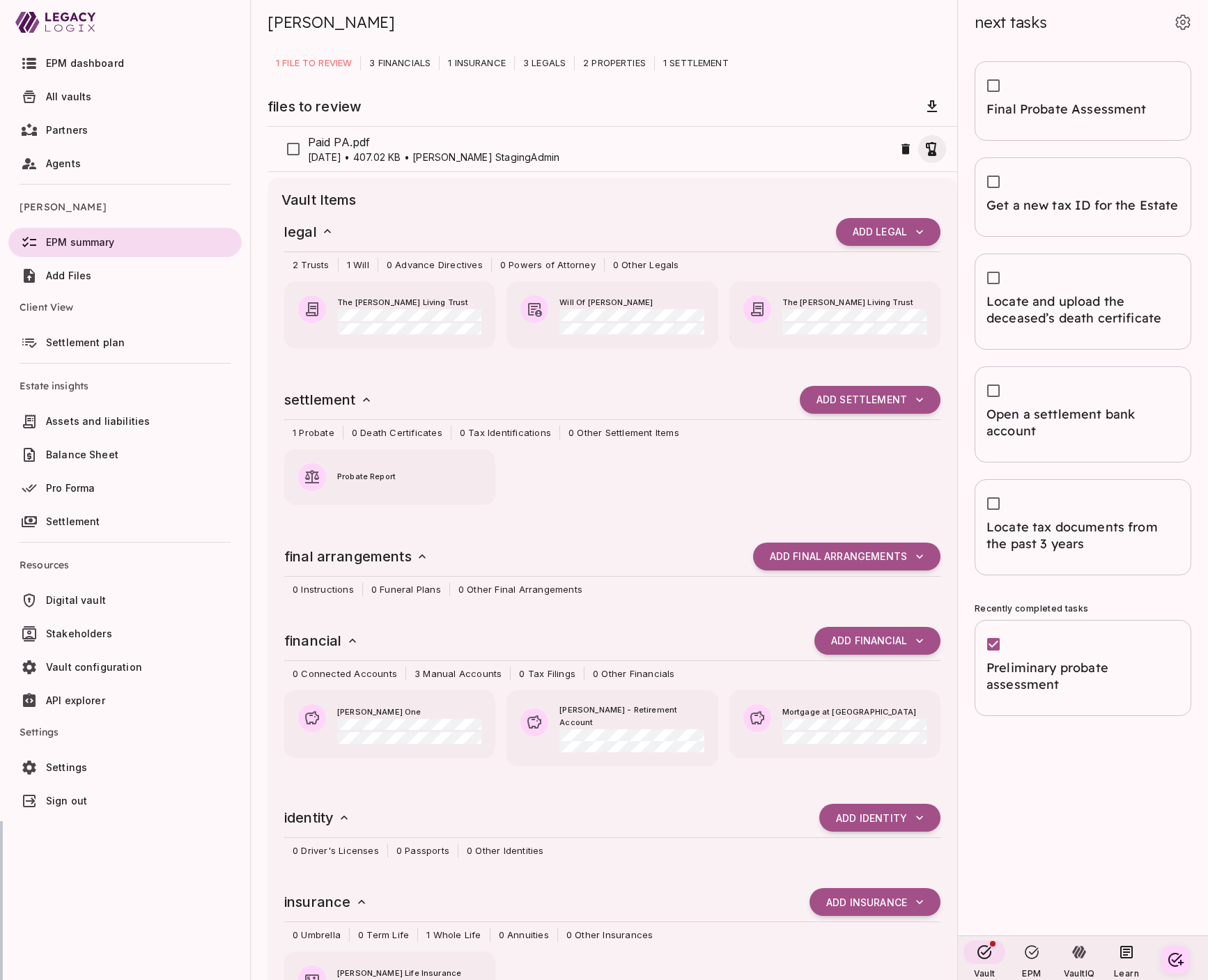
click at [932, 146] on icon "button" at bounding box center [932, 149] width 16 height 16
click at [749, 201] on div at bounding box center [604, 490] width 1208 height 980
click at [932, 150] on icon "button" at bounding box center [932, 149] width 16 height 16
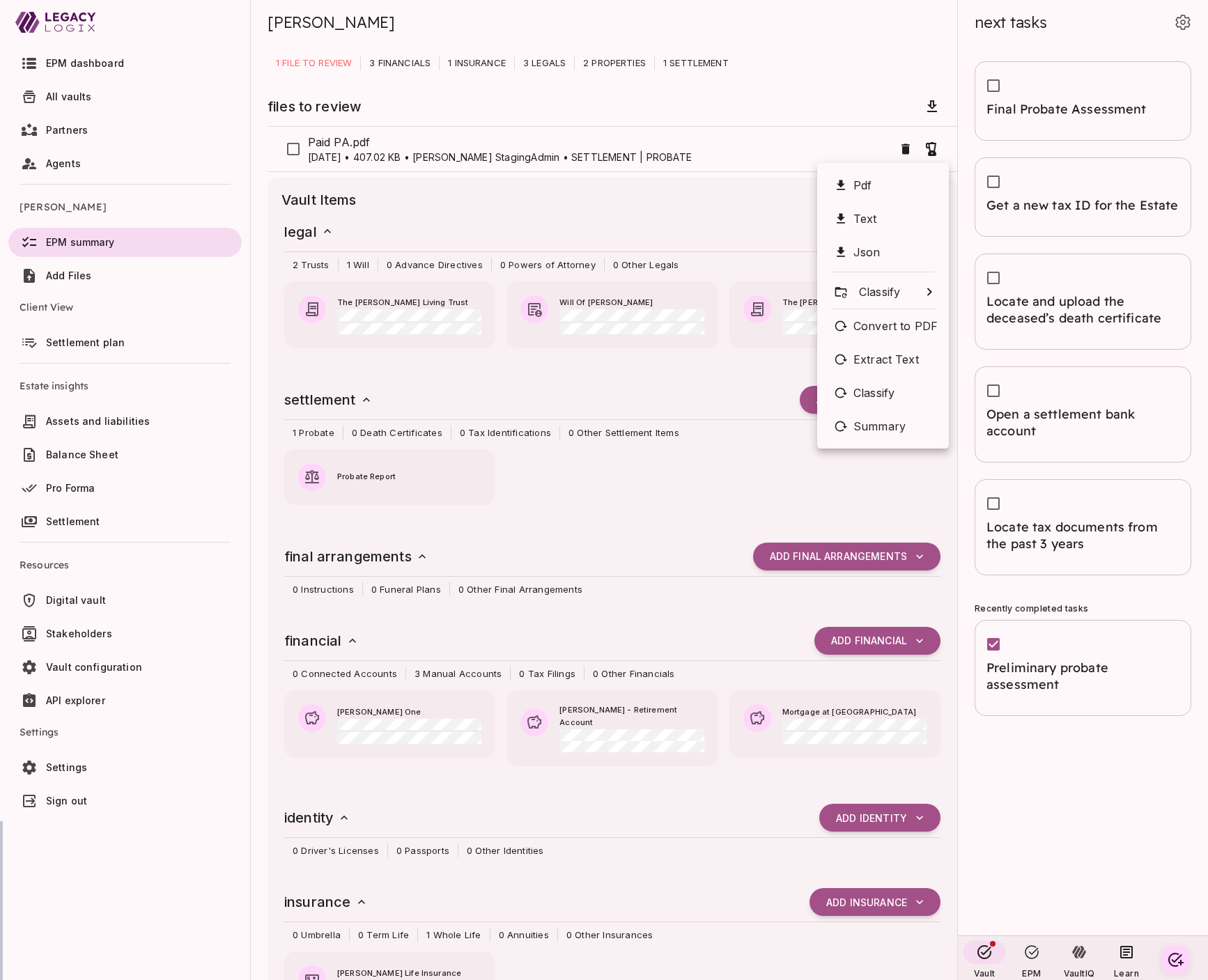
click at [264, 153] on div at bounding box center [604, 490] width 1208 height 980
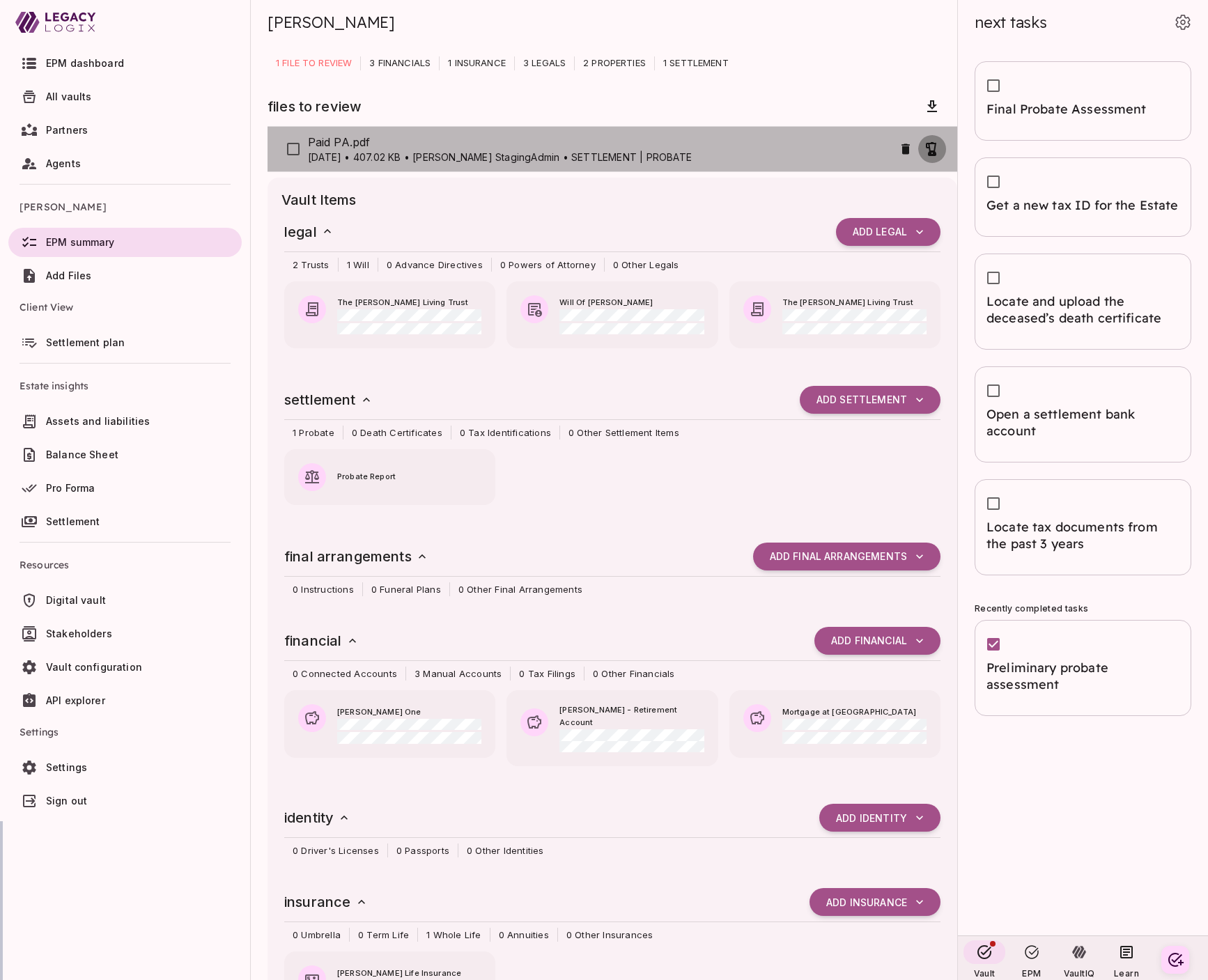
click at [932, 144] on icon "button" at bounding box center [932, 149] width 16 height 16
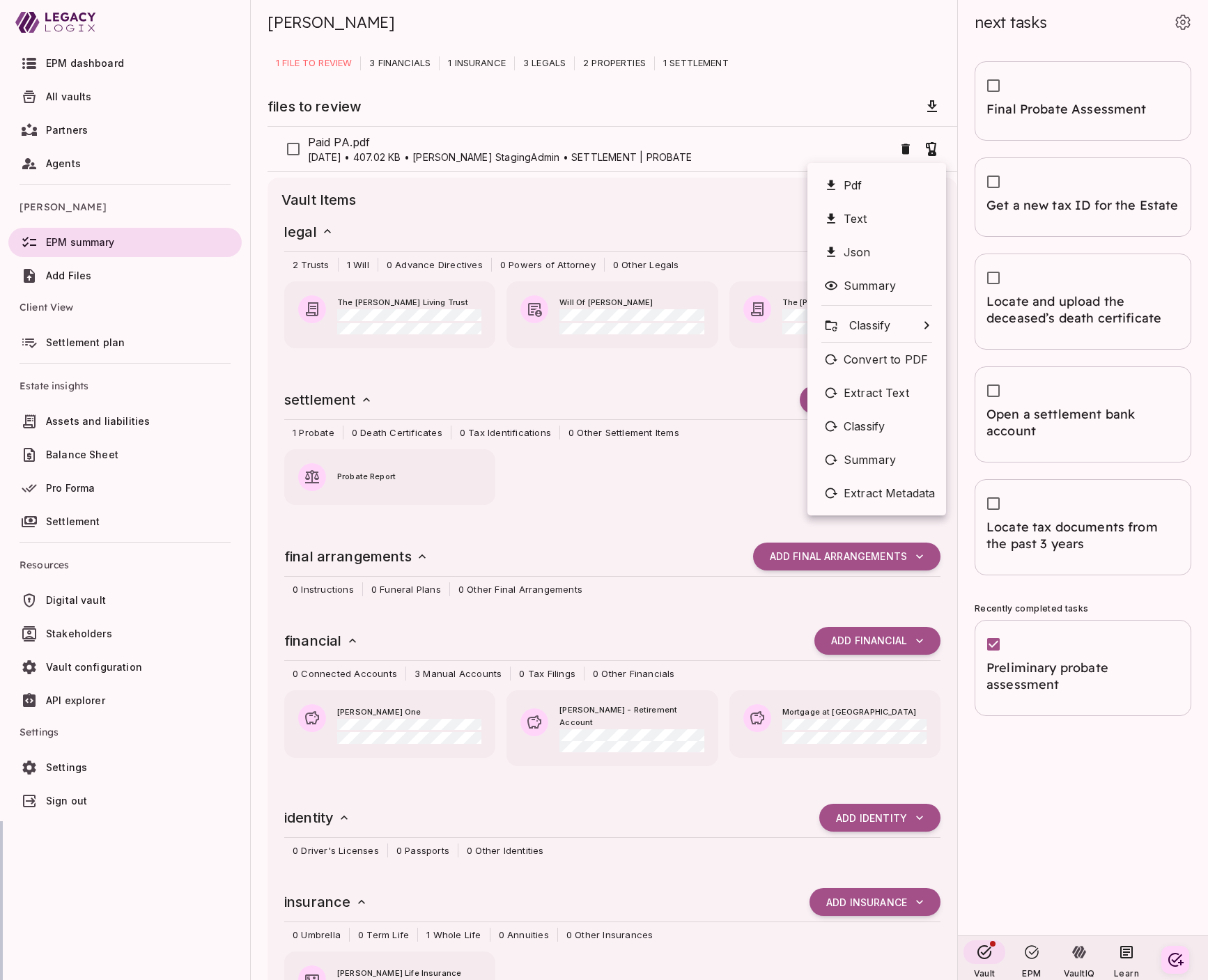
click at [904, 288] on li "Summary" at bounding box center [877, 285] width 139 height 34
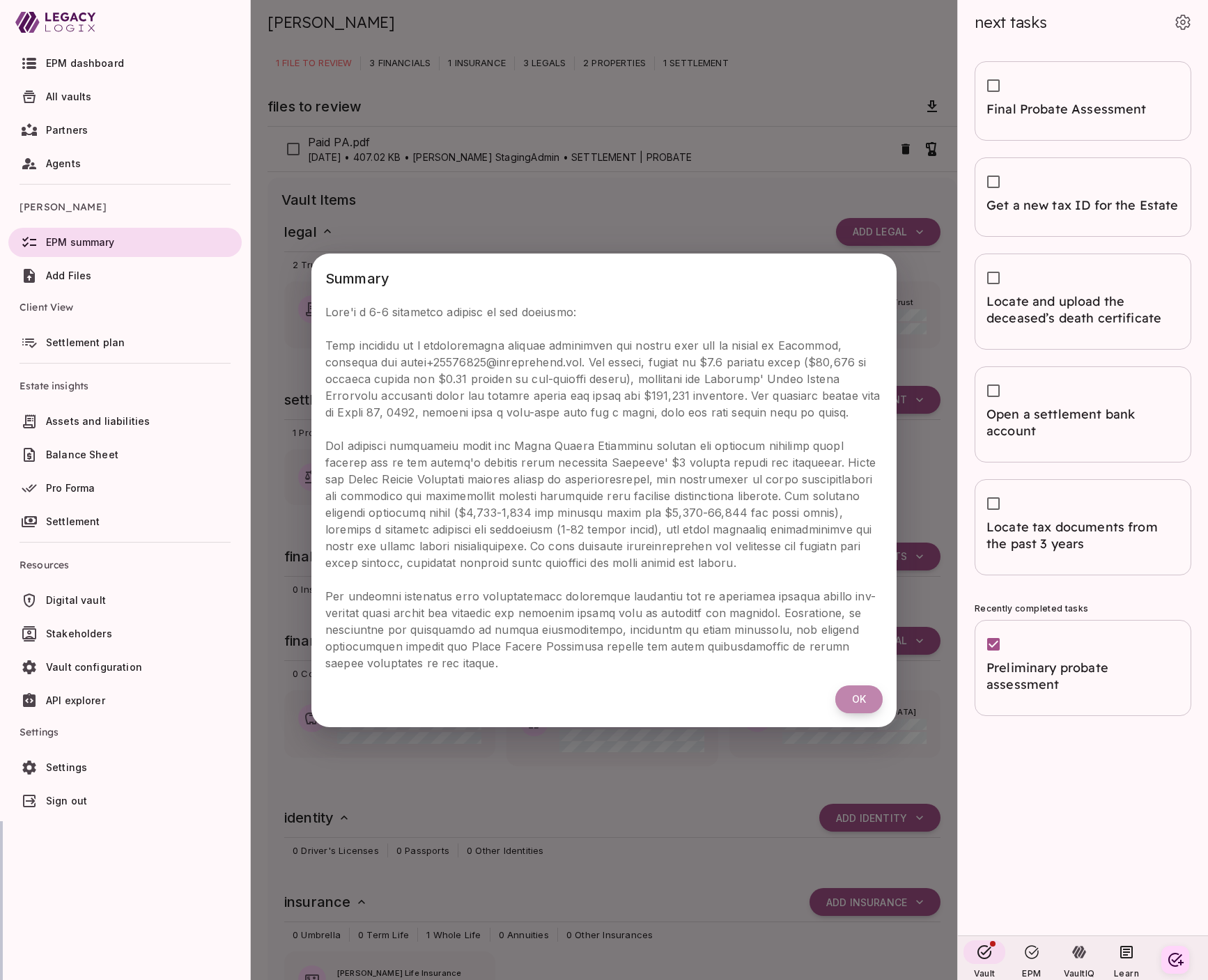
click at [855, 698] on span "Ok" at bounding box center [859, 699] width 14 height 13
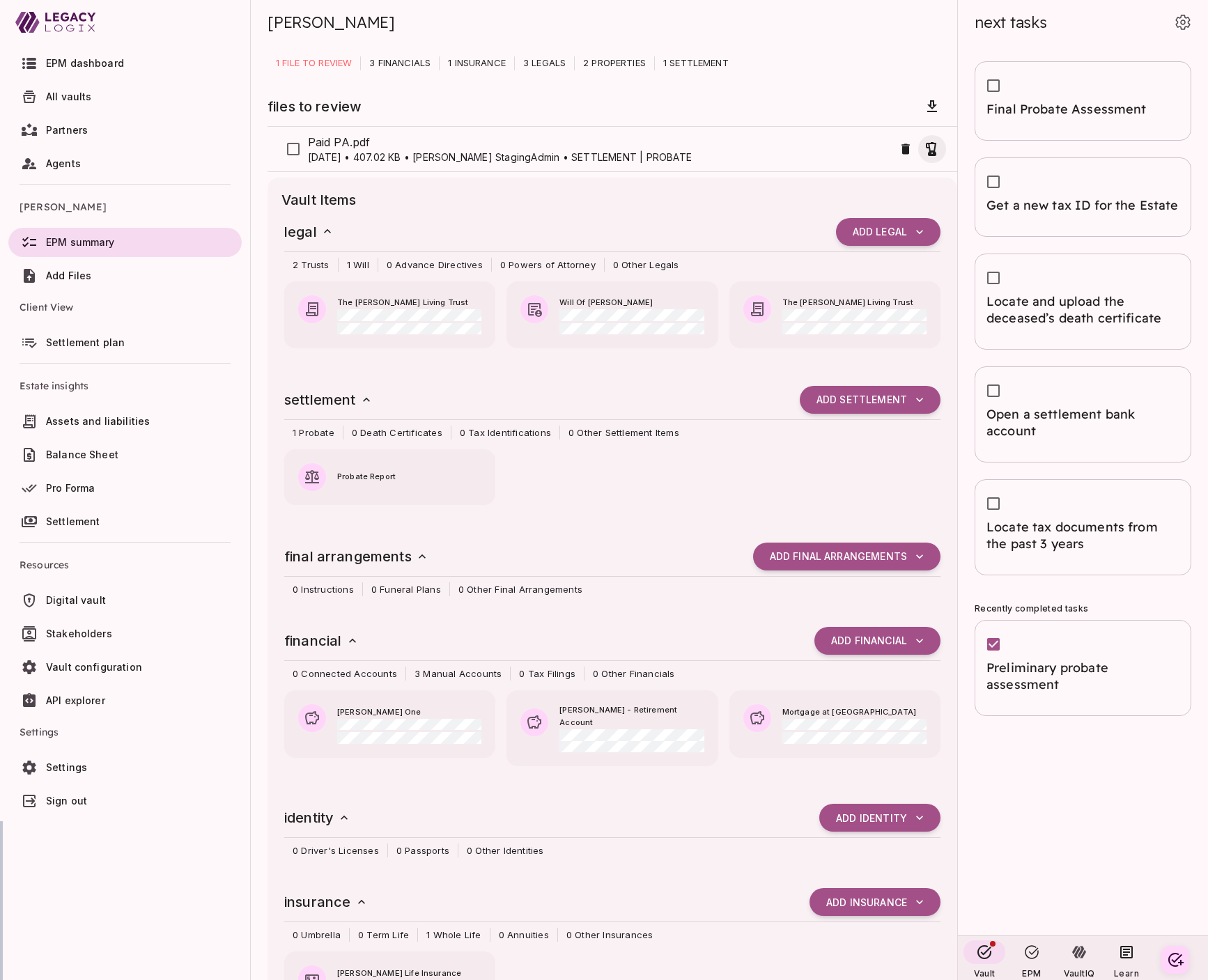
click at [932, 150] on icon "button" at bounding box center [931, 149] width 10 height 14
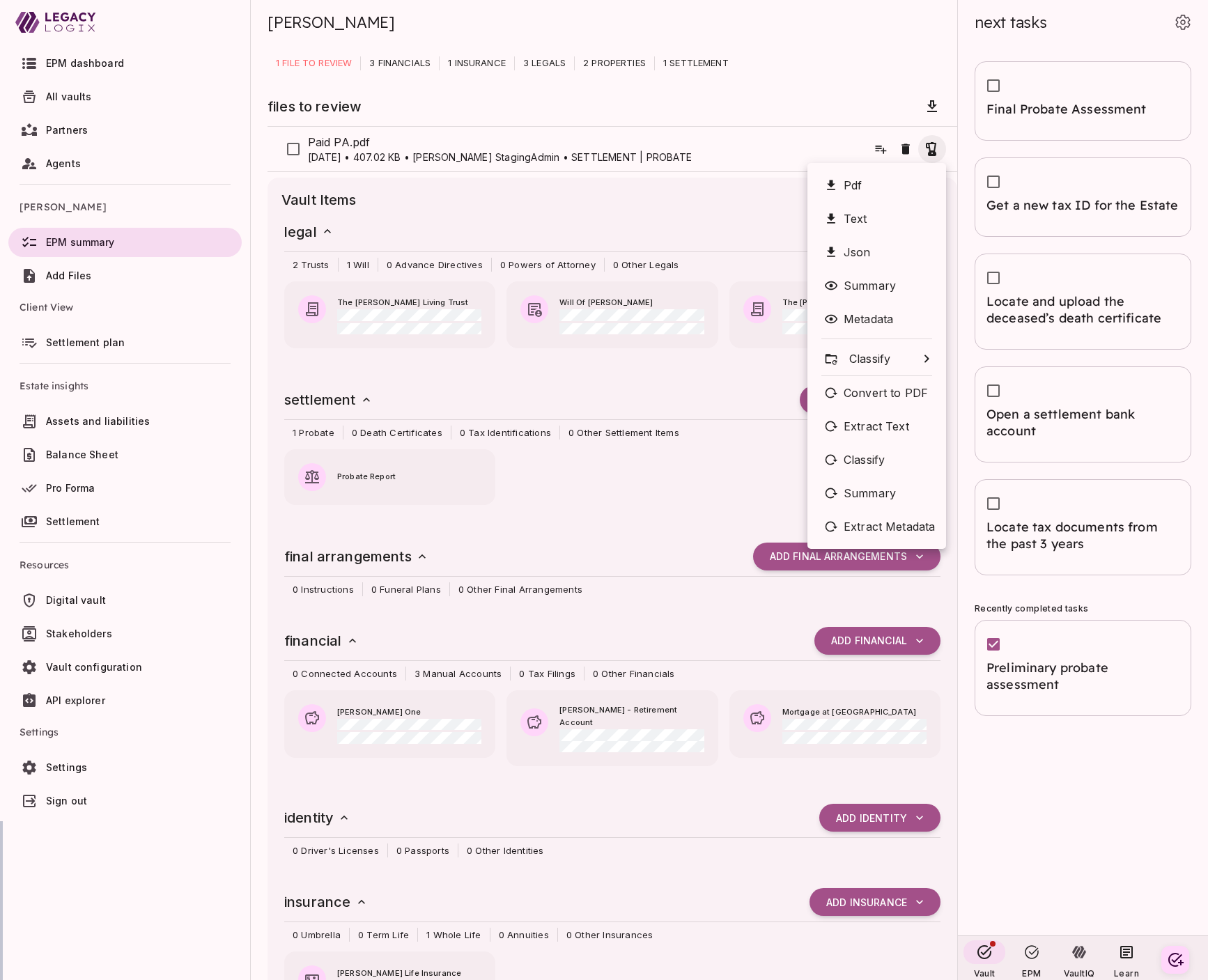
click at [885, 312] on li "Metadata" at bounding box center [877, 319] width 139 height 34
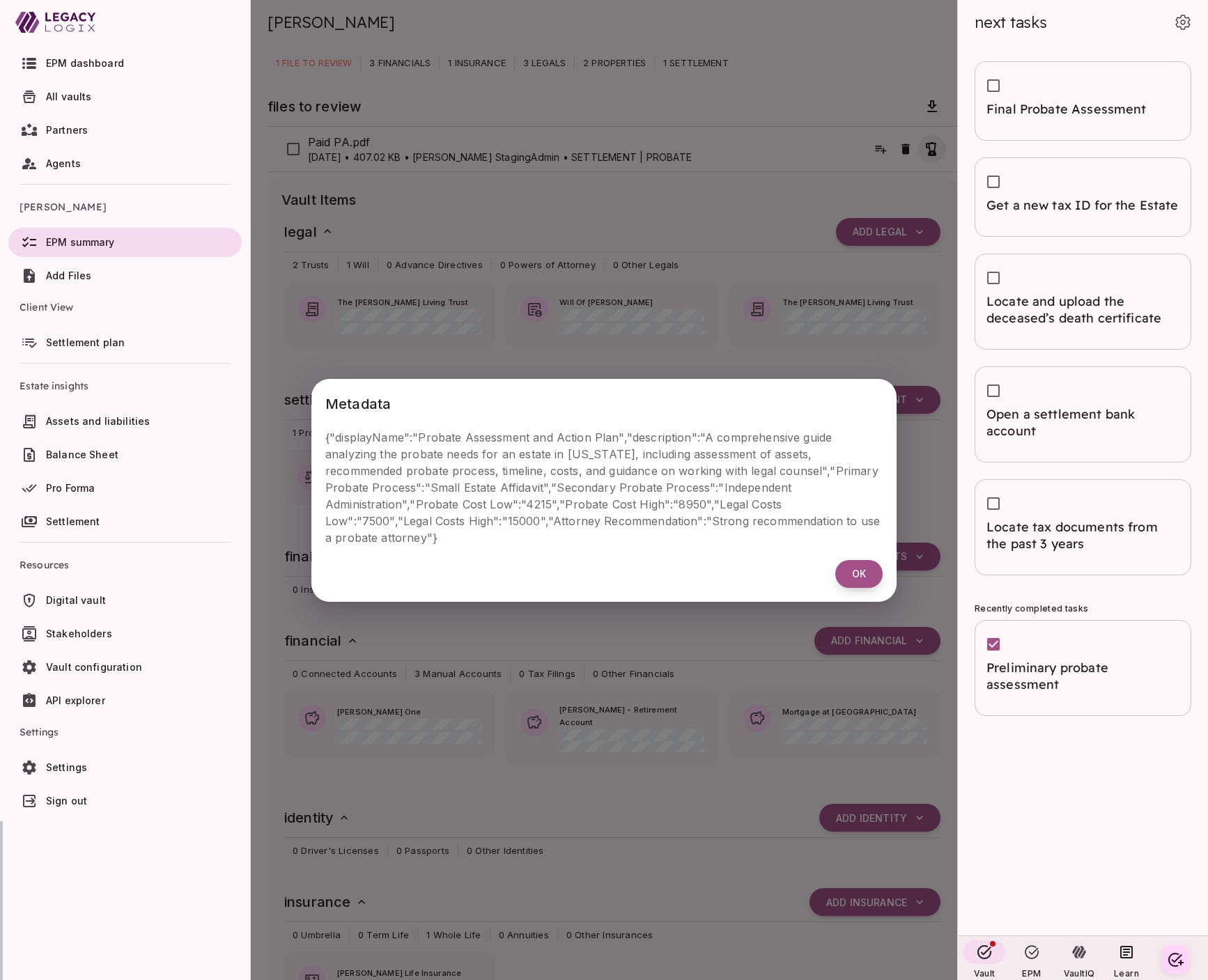
click at [853, 572] on button "Ok" at bounding box center [859, 573] width 47 height 28
